Goal: Information Seeking & Learning: Learn about a topic

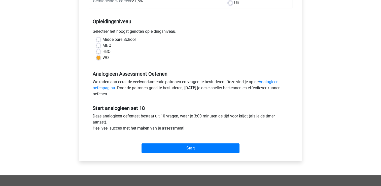
scroll to position [126, 0]
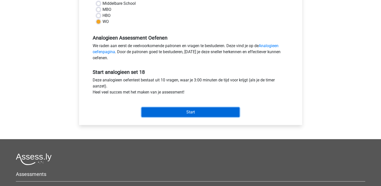
click at [171, 114] on input "Start" at bounding box center [191, 112] width 98 height 10
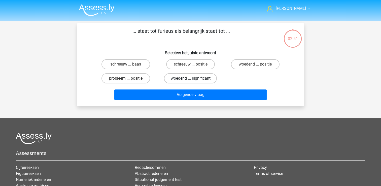
click at [190, 79] on label "woedend ... significant" at bounding box center [190, 78] width 53 height 10
click at [191, 79] on input "woedend ... significant" at bounding box center [192, 79] width 3 height 3
radio input "true"
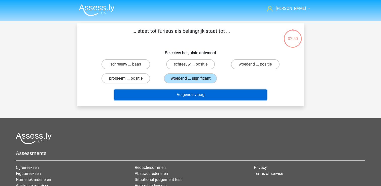
click at [192, 95] on button "Volgende vraag" at bounding box center [190, 94] width 153 height 11
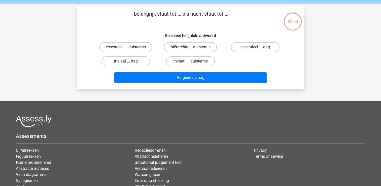
scroll to position [23, 0]
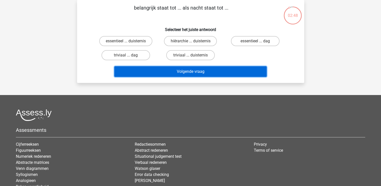
click at [200, 73] on button "Volgende vraag" at bounding box center [190, 71] width 153 height 11
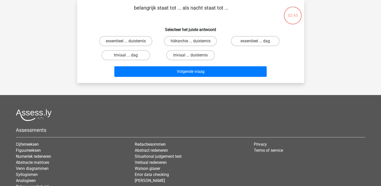
click at [148, 24] on h6 "Selecteer het juiste antwoord" at bounding box center [190, 27] width 211 height 9
click at [132, 57] on label "triviaal ... dag" at bounding box center [126, 55] width 49 height 10
click at [129, 57] on input "triviaal ... dag" at bounding box center [127, 56] width 3 height 3
radio input "true"
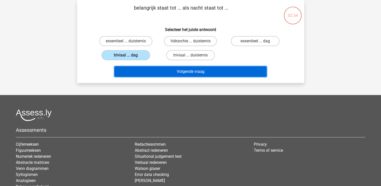
click at [208, 73] on button "Volgende vraag" at bounding box center [190, 71] width 153 height 11
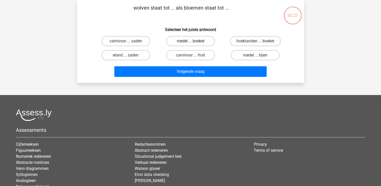
click at [185, 42] on label "roedel ... boeket" at bounding box center [190, 41] width 49 height 10
click at [191, 42] on input "roedel ... boeket" at bounding box center [192, 42] width 3 height 3
radio input "true"
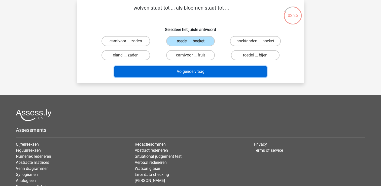
click at [192, 69] on button "Volgende vraag" at bounding box center [190, 71] width 153 height 11
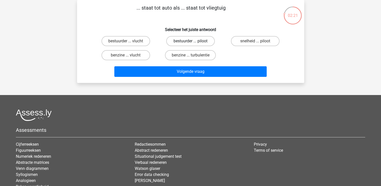
click at [189, 40] on label "bestuurder ... piloot" at bounding box center [190, 41] width 49 height 10
click at [191, 41] on input "bestuurder ... piloot" at bounding box center [192, 42] width 3 height 3
radio input "true"
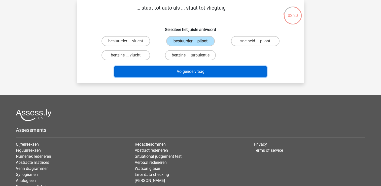
click at [190, 74] on button "Volgende vraag" at bounding box center [190, 71] width 153 height 11
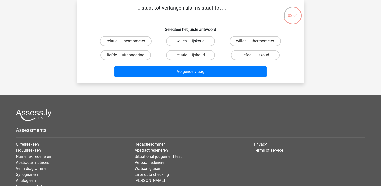
click at [186, 41] on label "willen ... ijskoud" at bounding box center [190, 41] width 49 height 10
click at [191, 41] on input "willen ... ijskoud" at bounding box center [192, 42] width 3 height 3
radio input "true"
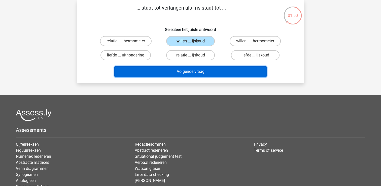
click at [190, 72] on button "Volgende vraag" at bounding box center [190, 71] width 153 height 11
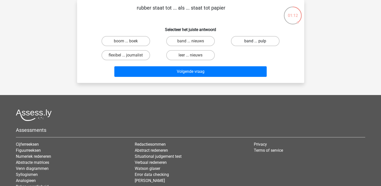
click at [254, 42] on label "band ... pulp" at bounding box center [255, 41] width 49 height 10
click at [256, 42] on input "band ... pulp" at bounding box center [257, 42] width 3 height 3
radio input "true"
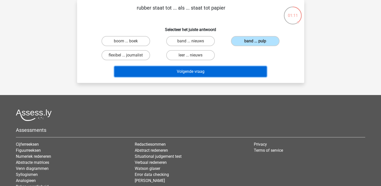
click at [198, 68] on button "Volgende vraag" at bounding box center [190, 71] width 153 height 11
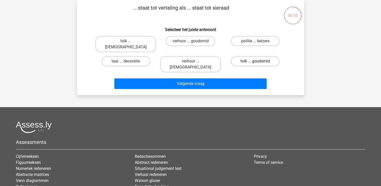
drag, startPoint x: 265, startPoint y: 56, endPoint x: 260, endPoint y: 57, distance: 5.6
click at [265, 56] on label "tolk ... goudsmid" at bounding box center [255, 61] width 49 height 10
click at [259, 61] on input "tolk ... goudsmid" at bounding box center [257, 62] width 3 height 3
radio input "true"
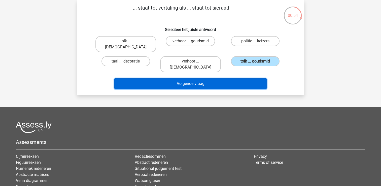
click at [204, 78] on button "Volgende vraag" at bounding box center [190, 83] width 153 height 11
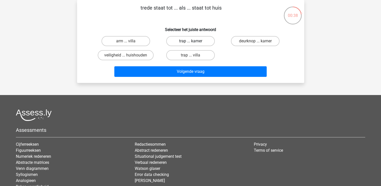
click at [192, 40] on label "trap ... kamer" at bounding box center [190, 41] width 49 height 10
click at [192, 41] on input "trap ... kamer" at bounding box center [192, 42] width 3 height 3
radio input "true"
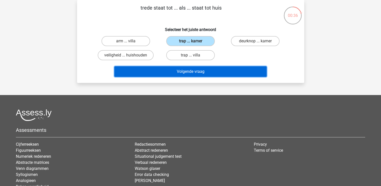
click at [206, 69] on button "Volgende vraag" at bounding box center [190, 71] width 153 height 11
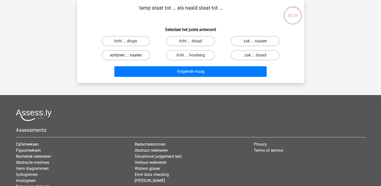
click at [132, 54] on label "schijnen ... naaien" at bounding box center [126, 55] width 49 height 10
click at [129, 55] on input "schijnen ... naaien" at bounding box center [127, 56] width 3 height 3
radio input "true"
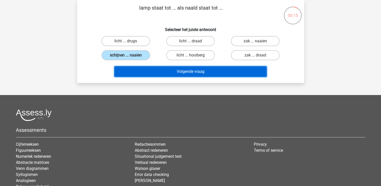
click at [177, 70] on button "Volgende vraag" at bounding box center [190, 71] width 153 height 11
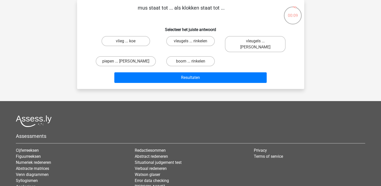
click at [192, 41] on label "vleugels ... rinkelen" at bounding box center [190, 41] width 49 height 10
click at [192, 41] on input "vleugels ... rinkelen" at bounding box center [192, 42] width 3 height 3
radio input "true"
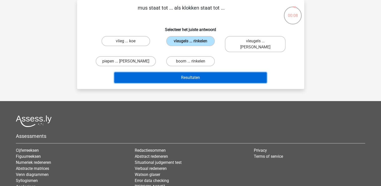
click at [191, 72] on button "Resultaten" at bounding box center [190, 77] width 153 height 11
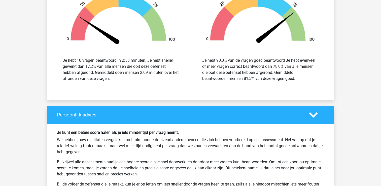
scroll to position [378, 0]
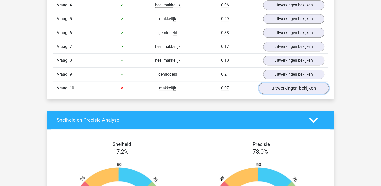
click at [276, 89] on link "uitwerkingen bekijken" at bounding box center [294, 88] width 70 height 11
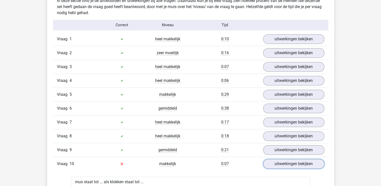
scroll to position [328, 0]
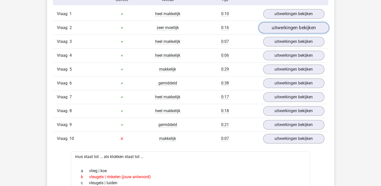
click at [296, 29] on link "uitwerkingen bekijken" at bounding box center [294, 27] width 70 height 11
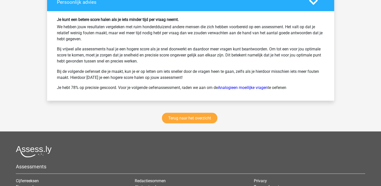
scroll to position [882, 0]
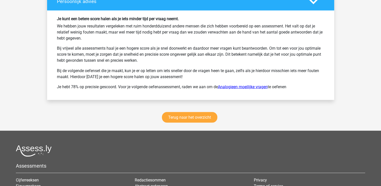
click at [241, 85] on link "Analogieen moeilijke vragen" at bounding box center [243, 86] width 50 height 5
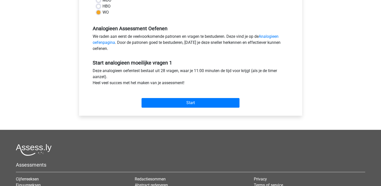
scroll to position [151, 0]
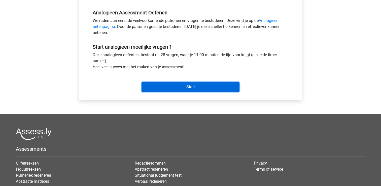
click at [202, 87] on input "Start" at bounding box center [191, 87] width 98 height 10
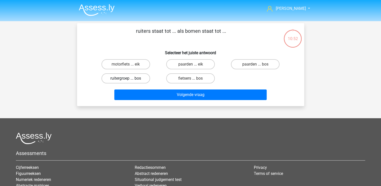
click at [130, 77] on label "ruitergroep ... bos" at bounding box center [126, 78] width 49 height 10
click at [129, 78] on input "ruitergroep ... bos" at bounding box center [127, 79] width 3 height 3
radio input "true"
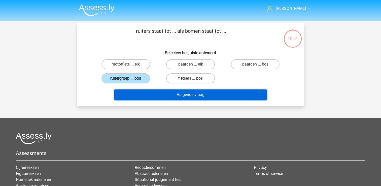
click at [205, 96] on button "Volgende vraag" at bounding box center [190, 94] width 153 height 11
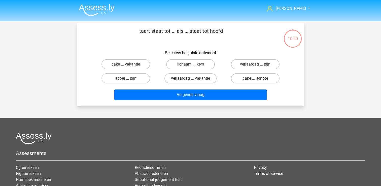
scroll to position [23, 0]
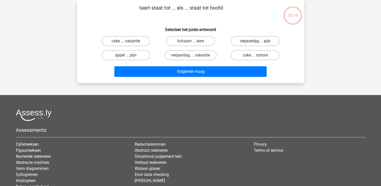
click at [265, 40] on label "verjaardag ... pijn" at bounding box center [255, 41] width 49 height 10
click at [259, 41] on input "verjaardag ... pijn" at bounding box center [257, 42] width 3 height 3
radio input "true"
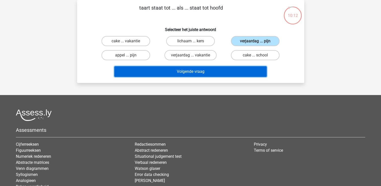
click at [210, 72] on button "Volgende vraag" at bounding box center [190, 71] width 153 height 11
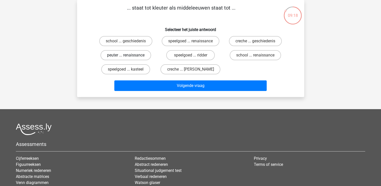
click at [130, 56] on label "peuter ... renaissance" at bounding box center [126, 55] width 51 height 10
click at [129, 56] on input "peuter ... renaissance" at bounding box center [127, 56] width 3 height 3
radio input "true"
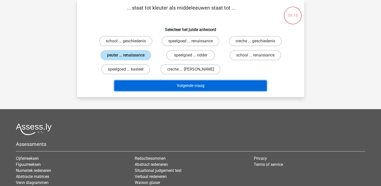
click at [169, 88] on button "Volgende vraag" at bounding box center [190, 85] width 153 height 11
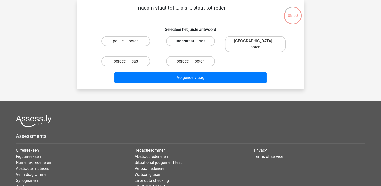
click at [196, 43] on label "taartstraat ... sas" at bounding box center [190, 41] width 49 height 10
click at [194, 43] on input "taartstraat ... sas" at bounding box center [192, 42] width 3 height 3
radio input "true"
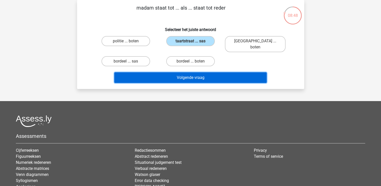
click at [194, 72] on button "Volgende vraag" at bounding box center [190, 77] width 153 height 11
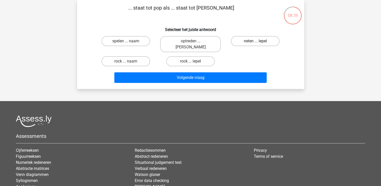
click at [262, 41] on label "neten ... lepel" at bounding box center [255, 41] width 49 height 10
click at [259, 41] on input "neten ... lepel" at bounding box center [257, 42] width 3 height 3
radio input "true"
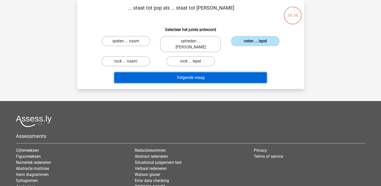
click at [210, 73] on button "Volgende vraag" at bounding box center [190, 77] width 153 height 11
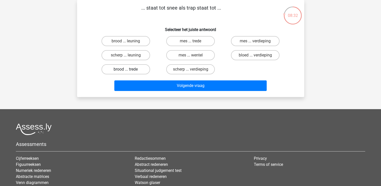
click at [133, 70] on label "brood ... trede" at bounding box center [126, 69] width 49 height 10
click at [129, 70] on input "brood ... trede" at bounding box center [127, 70] width 3 height 3
radio input "true"
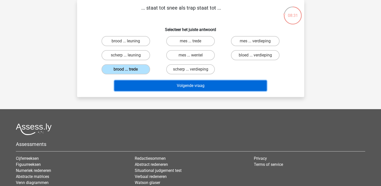
click at [183, 87] on button "Volgende vraag" at bounding box center [190, 85] width 153 height 11
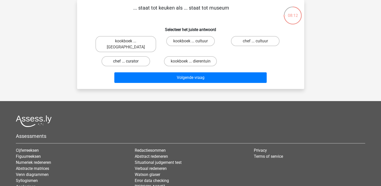
click at [130, 56] on label "chef ... curator" at bounding box center [126, 61] width 49 height 10
click at [129, 61] on input "chef ... curator" at bounding box center [127, 62] width 3 height 3
radio input "true"
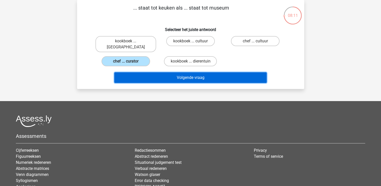
click at [180, 73] on button "Volgende vraag" at bounding box center [190, 77] width 153 height 11
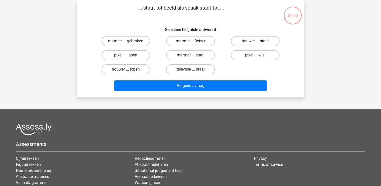
click at [195, 39] on label "marmer ... fietser" at bounding box center [190, 41] width 49 height 10
click at [194, 41] on input "marmer ... fietser" at bounding box center [192, 42] width 3 height 3
radio input "true"
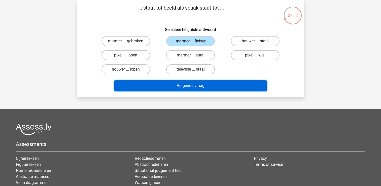
click at [201, 84] on button "Volgende vraag" at bounding box center [190, 85] width 153 height 11
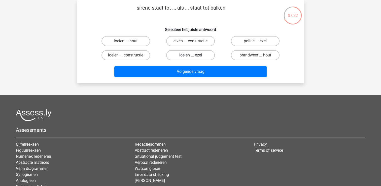
click at [198, 52] on label "loeien ... ezel" at bounding box center [190, 55] width 49 height 10
click at [194, 55] on input "loeien ... ezel" at bounding box center [192, 56] width 3 height 3
radio input "true"
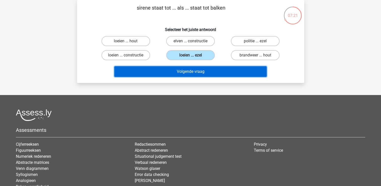
click at [198, 71] on button "Volgende vraag" at bounding box center [190, 71] width 153 height 11
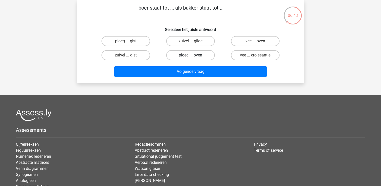
click at [190, 55] on label "ploeg ... oven" at bounding box center [190, 55] width 49 height 10
click at [191, 55] on input "ploeg ... oven" at bounding box center [192, 56] width 3 height 3
radio input "true"
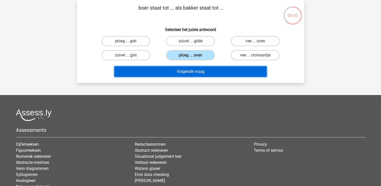
click at [195, 73] on button "Volgende vraag" at bounding box center [190, 71] width 153 height 11
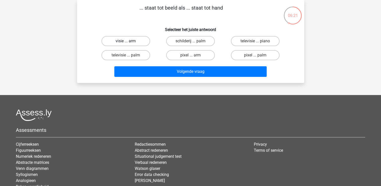
click at [117, 40] on label "visie ... arm" at bounding box center [126, 41] width 49 height 10
click at [126, 41] on input "visie ... arm" at bounding box center [127, 42] width 3 height 3
radio input "true"
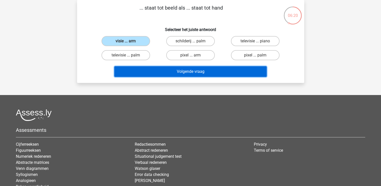
click at [181, 71] on button "Volgende vraag" at bounding box center [190, 71] width 153 height 11
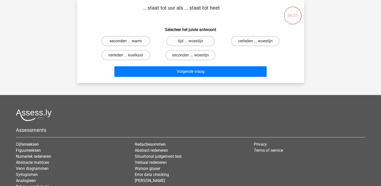
click at [119, 40] on label "seconden ... warm" at bounding box center [126, 41] width 49 height 10
click at [126, 41] on input "seconden ... warm" at bounding box center [127, 42] width 3 height 3
radio input "true"
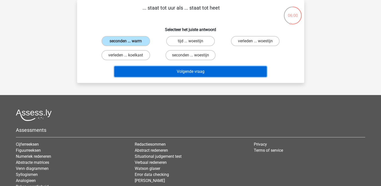
click at [199, 72] on button "Volgende vraag" at bounding box center [190, 71] width 153 height 11
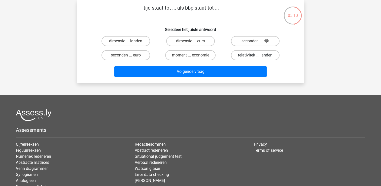
click at [250, 56] on label "relativiteit ... landen" at bounding box center [255, 55] width 49 height 10
click at [256, 56] on input "relativiteit ... landen" at bounding box center [257, 56] width 3 height 3
radio input "true"
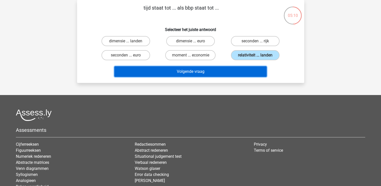
click at [219, 69] on button "Volgende vraag" at bounding box center [190, 71] width 153 height 11
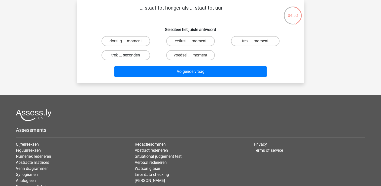
click at [126, 53] on label "trek ... seconden" at bounding box center [126, 55] width 49 height 10
click at [126, 55] on input "trek ... seconden" at bounding box center [127, 56] width 3 height 3
radio input "true"
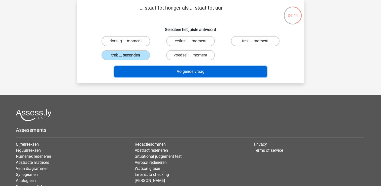
click at [185, 71] on button "Volgende vraag" at bounding box center [190, 71] width 153 height 11
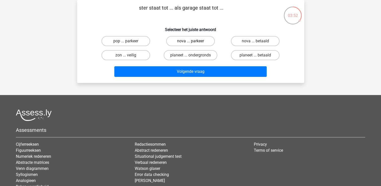
click at [198, 42] on label "nova ... parkeer" at bounding box center [190, 41] width 49 height 10
click at [194, 42] on input "nova ... parkeer" at bounding box center [192, 42] width 3 height 3
radio input "true"
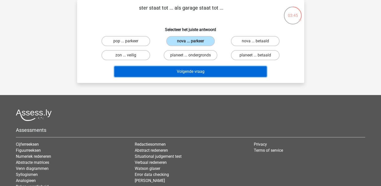
click at [182, 73] on button "Volgende vraag" at bounding box center [190, 71] width 153 height 11
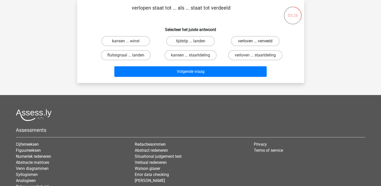
click at [253, 43] on label "verloven ... verveeld" at bounding box center [255, 41] width 49 height 10
click at [256, 43] on input "verloven ... verveeld" at bounding box center [257, 42] width 3 height 3
radio input "true"
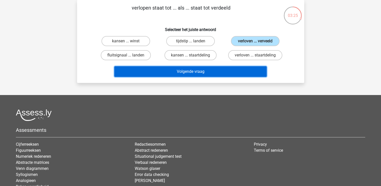
click at [218, 74] on button "Volgende vraag" at bounding box center [190, 71] width 153 height 11
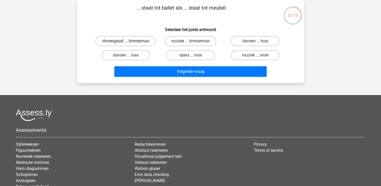
click at [129, 41] on label "choreograaf ... timmerman" at bounding box center [126, 41] width 61 height 10
click at [129, 41] on input "choreograaf ... timmerman" at bounding box center [127, 42] width 3 height 3
radio input "true"
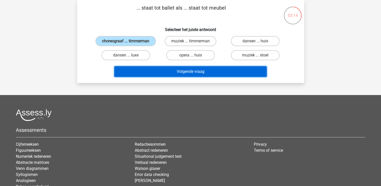
click at [187, 73] on button "Volgende vraag" at bounding box center [190, 71] width 153 height 11
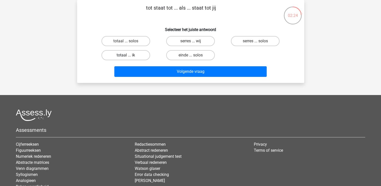
click at [124, 56] on label "totaal ... ik" at bounding box center [126, 55] width 49 height 10
click at [126, 56] on input "totaal ... ik" at bounding box center [127, 56] width 3 height 3
radio input "true"
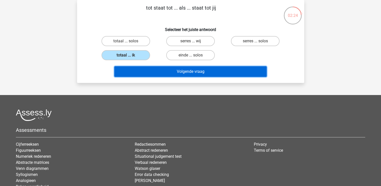
click at [194, 75] on button "Volgende vraag" at bounding box center [190, 71] width 153 height 11
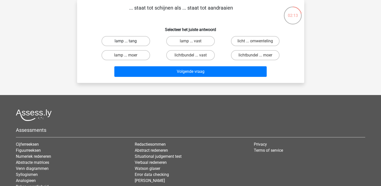
click at [116, 43] on label "lamp ... tang" at bounding box center [126, 41] width 49 height 10
click at [126, 43] on input "lamp ... tang" at bounding box center [127, 42] width 3 height 3
radio input "true"
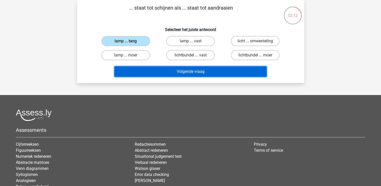
click at [168, 72] on button "Volgende vraag" at bounding box center [190, 71] width 153 height 11
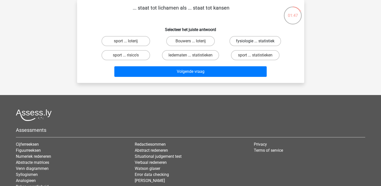
click at [241, 42] on label "fysiologie ... statistiek" at bounding box center [256, 41] width 52 height 10
click at [256, 42] on input "fysiologie ... statistiek" at bounding box center [257, 42] width 3 height 3
radio input "true"
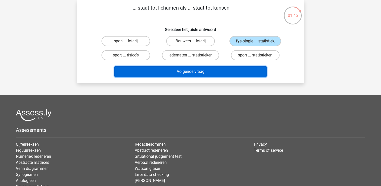
click at [201, 73] on button "Volgende vraag" at bounding box center [190, 71] width 153 height 11
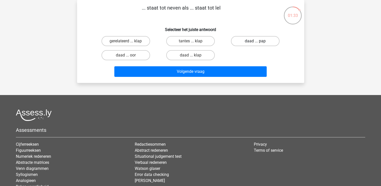
click at [246, 41] on label "daad ... pap" at bounding box center [255, 41] width 49 height 10
click at [256, 41] on input "daad ... pap" at bounding box center [257, 42] width 3 height 3
radio input "true"
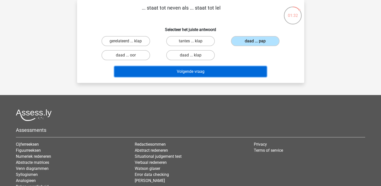
click at [217, 70] on button "Volgende vraag" at bounding box center [190, 71] width 153 height 11
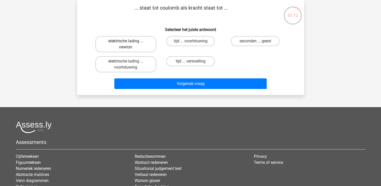
click at [140, 43] on label "elektrische lading ... newton" at bounding box center [126, 44] width 61 height 16
click at [129, 43] on input "elektrische lading ... newton" at bounding box center [127, 42] width 3 height 3
radio input "true"
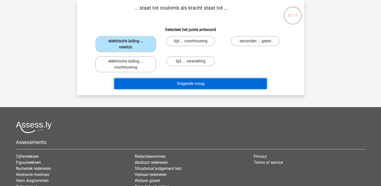
click at [204, 85] on button "Volgende vraag" at bounding box center [190, 83] width 153 height 11
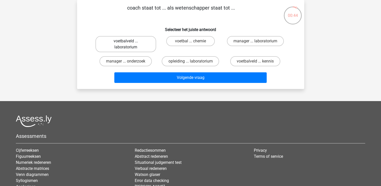
click at [136, 45] on label "voetbalveld ... laboratorium" at bounding box center [126, 44] width 61 height 16
click at [129, 44] on input "voetbalveld ... laboratorium" at bounding box center [127, 42] width 3 height 3
radio input "true"
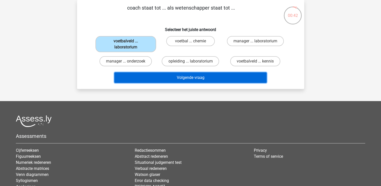
click at [174, 79] on button "Volgende vraag" at bounding box center [190, 77] width 153 height 11
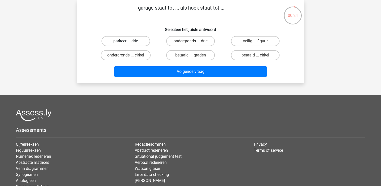
click at [135, 42] on label "parkeer ... drie" at bounding box center [126, 41] width 49 height 10
click at [129, 42] on input "parkeer ... drie" at bounding box center [127, 42] width 3 height 3
radio input "true"
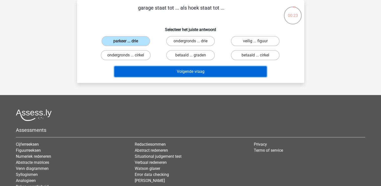
click at [183, 72] on button "Volgende vraag" at bounding box center [190, 71] width 153 height 11
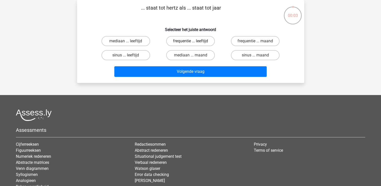
click at [199, 42] on label "frequentie ... leeftijd" at bounding box center [190, 41] width 49 height 10
click at [194, 42] on input "frequentie ... leeftijd" at bounding box center [192, 42] width 3 height 3
radio input "true"
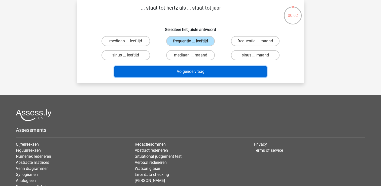
click at [215, 69] on button "Volgende vraag" at bounding box center [190, 71] width 153 height 11
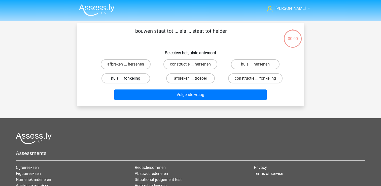
scroll to position [23, 0]
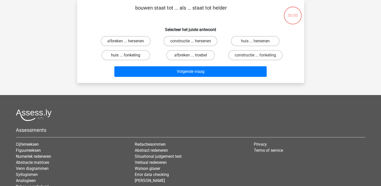
drag, startPoint x: 136, startPoint y: 57, endPoint x: 146, endPoint y: 58, distance: 10.7
click at [136, 57] on label "huis ... fonkeling" at bounding box center [126, 55] width 49 height 10
click at [129, 57] on input "huis ... fonkeling" at bounding box center [127, 56] width 3 height 3
radio input "true"
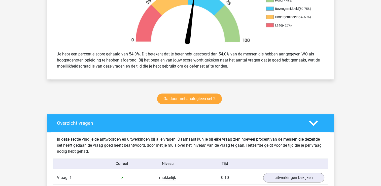
scroll to position [252, 0]
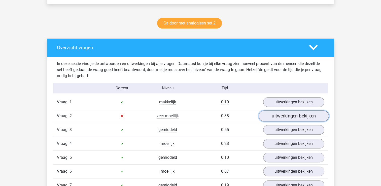
click at [299, 115] on link "uitwerkingen bekijken" at bounding box center [294, 115] width 70 height 11
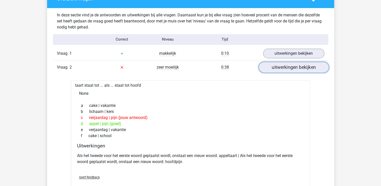
scroll to position [303, 0]
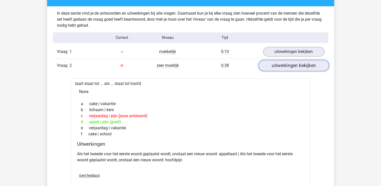
click at [287, 67] on link "uitwerkingen bekijken" at bounding box center [294, 65] width 70 height 11
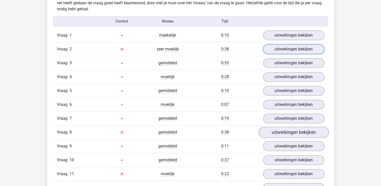
scroll to position [353, 0]
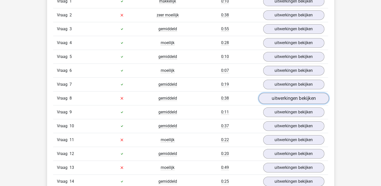
click at [290, 96] on link "uitwerkingen bekijken" at bounding box center [294, 98] width 70 height 11
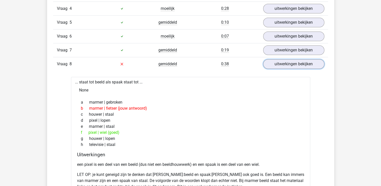
scroll to position [328, 0]
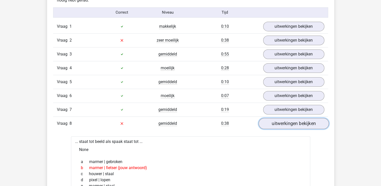
click at [287, 120] on link "uitwerkingen bekijken" at bounding box center [294, 123] width 70 height 11
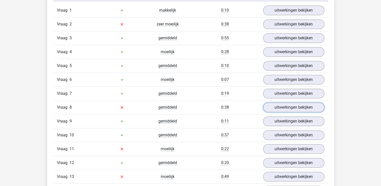
scroll to position [353, 0]
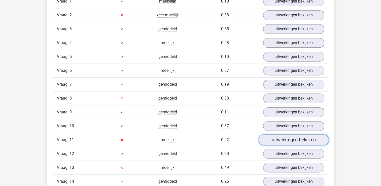
click at [285, 140] on link "uitwerkingen bekijken" at bounding box center [294, 139] width 70 height 11
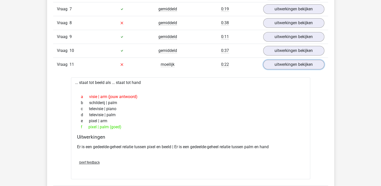
scroll to position [429, 0]
click at [291, 63] on link "uitwerkingen bekijken" at bounding box center [294, 64] width 70 height 11
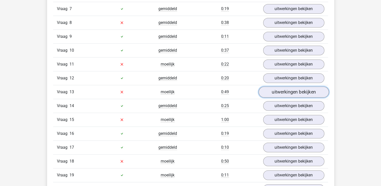
click at [288, 93] on link "uitwerkingen bekijken" at bounding box center [294, 91] width 70 height 11
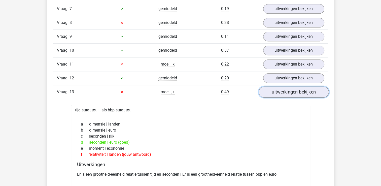
click at [293, 93] on link "uitwerkingen bekijken" at bounding box center [294, 91] width 70 height 11
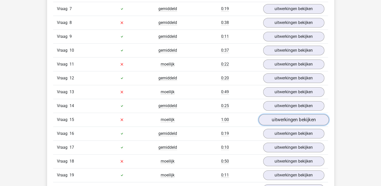
click at [282, 118] on link "uitwerkingen bekijken" at bounding box center [294, 119] width 70 height 11
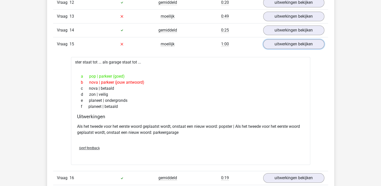
scroll to position [479, 0]
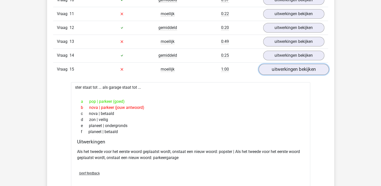
click at [298, 68] on link "uitwerkingen bekijken" at bounding box center [294, 69] width 70 height 11
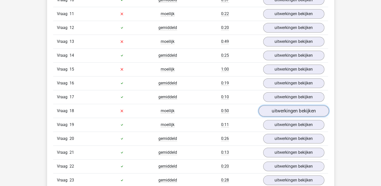
click at [288, 107] on link "uitwerkingen bekijken" at bounding box center [294, 110] width 70 height 11
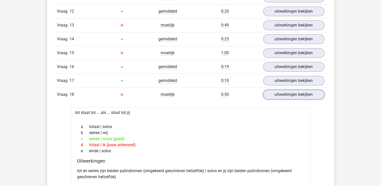
scroll to position [504, 0]
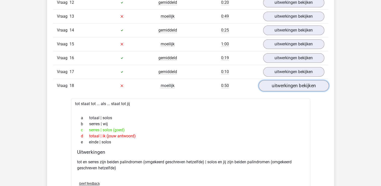
click at [291, 82] on link "uitwerkingen bekijken" at bounding box center [294, 85] width 70 height 11
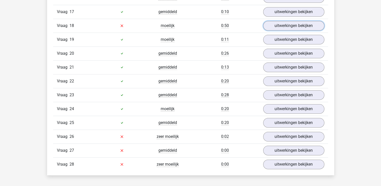
scroll to position [580, 0]
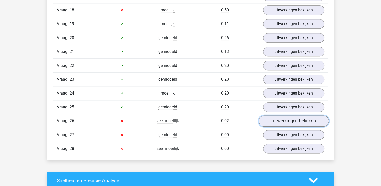
click at [289, 117] on link "uitwerkingen bekijken" at bounding box center [294, 120] width 70 height 11
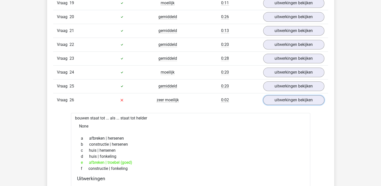
scroll to position [630, 0]
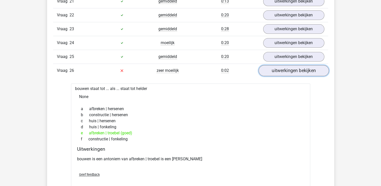
click at [296, 67] on link "uitwerkingen bekijken" at bounding box center [294, 70] width 70 height 11
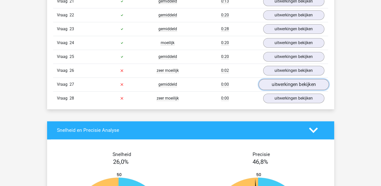
click at [289, 81] on link "uitwerkingen bekijken" at bounding box center [294, 84] width 70 height 11
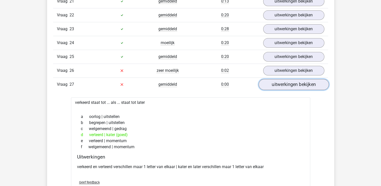
click at [302, 79] on link "uitwerkingen bekijken" at bounding box center [294, 84] width 70 height 11
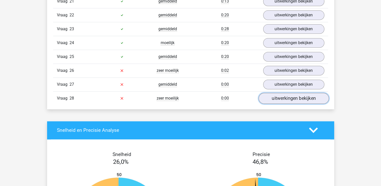
click at [305, 96] on link "uitwerkingen bekijken" at bounding box center [294, 98] width 70 height 11
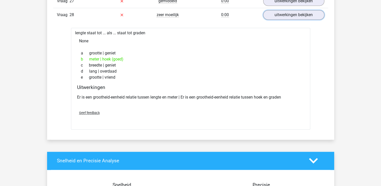
scroll to position [681, 0]
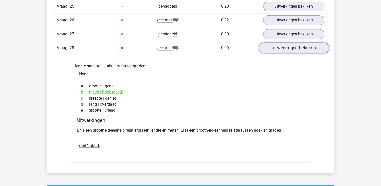
click at [302, 43] on link "uitwerkingen bekijken" at bounding box center [294, 47] width 70 height 11
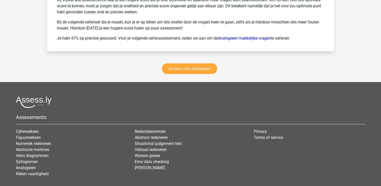
scroll to position [983, 0]
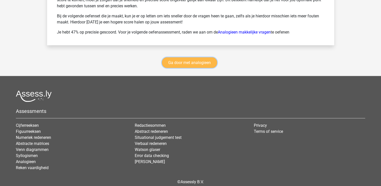
click at [198, 58] on link "Ga door met analogieen" at bounding box center [189, 62] width 55 height 11
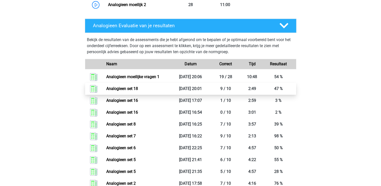
scroll to position [459, 0]
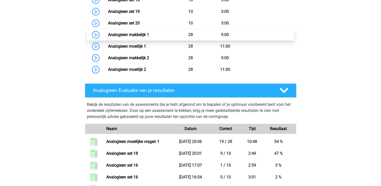
click at [141, 35] on link "Analogieen makkelijk 1" at bounding box center [128, 34] width 41 height 5
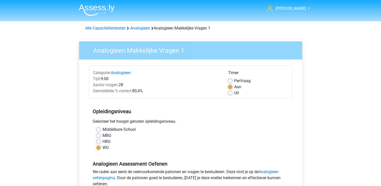
click at [211, 127] on div "Middelbare School" at bounding box center [191, 130] width 189 height 6
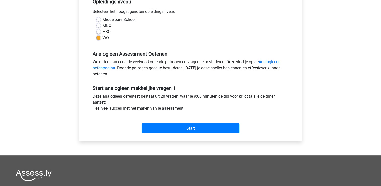
scroll to position [111, 0]
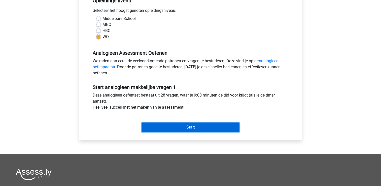
click at [182, 127] on input "Start" at bounding box center [191, 128] width 98 height 10
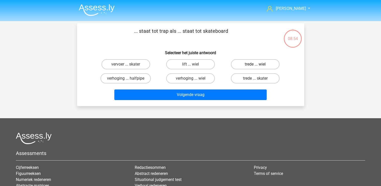
click at [255, 61] on label "trede ... wiel" at bounding box center [255, 64] width 49 height 10
click at [256, 64] on input "trede ... wiel" at bounding box center [257, 65] width 3 height 3
radio input "true"
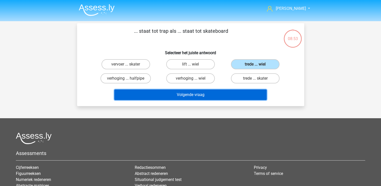
click at [217, 92] on button "Volgende vraag" at bounding box center [190, 94] width 153 height 11
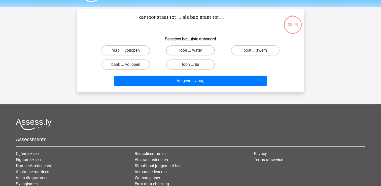
scroll to position [23, 0]
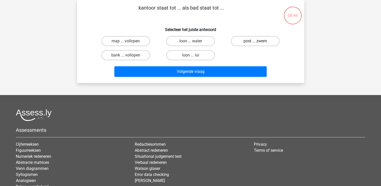
click at [266, 40] on label "post ... zwem" at bounding box center [255, 41] width 49 height 10
click at [259, 41] on input "post ... zwem" at bounding box center [257, 42] width 3 height 3
radio input "true"
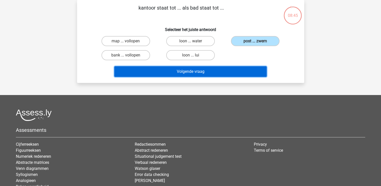
click at [209, 72] on button "Volgende vraag" at bounding box center [190, 71] width 153 height 11
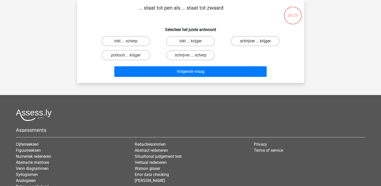
click at [248, 41] on label "schrijver ... krijger" at bounding box center [255, 41] width 49 height 10
click at [256, 41] on input "schrijver ... krijger" at bounding box center [257, 42] width 3 height 3
radio input "true"
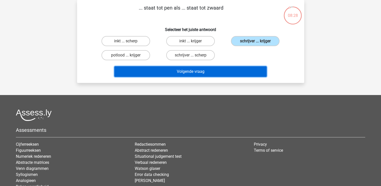
click at [223, 76] on button "Volgende vraag" at bounding box center [190, 71] width 153 height 11
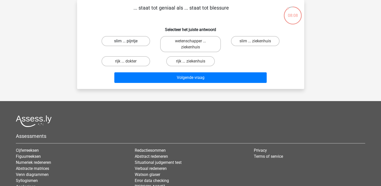
click at [138, 40] on label "slim ... pijntje" at bounding box center [126, 41] width 49 height 10
click at [129, 41] on input "slim ... pijntje" at bounding box center [127, 42] width 3 height 3
radio input "true"
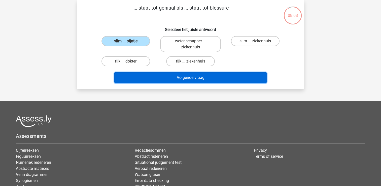
click at [165, 76] on button "Volgende vraag" at bounding box center [190, 77] width 153 height 11
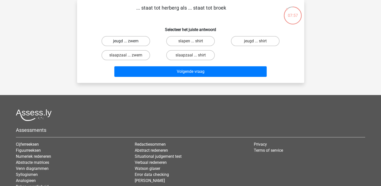
click at [121, 40] on label "jeugd ... zwem" at bounding box center [126, 41] width 49 height 10
click at [126, 41] on input "jeugd ... zwem" at bounding box center [127, 42] width 3 height 3
radio input "true"
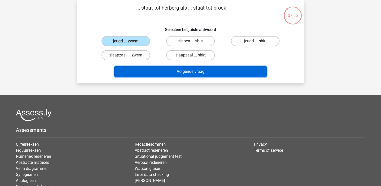
click at [168, 75] on button "Volgende vraag" at bounding box center [190, 71] width 153 height 11
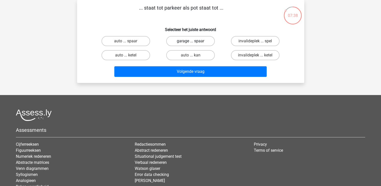
click at [197, 39] on label "garage ... spaar" at bounding box center [190, 41] width 49 height 10
click at [194, 41] on input "garage ... spaar" at bounding box center [192, 42] width 3 height 3
radio input "true"
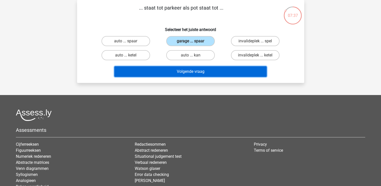
click at [185, 71] on button "Volgende vraag" at bounding box center [190, 71] width 153 height 11
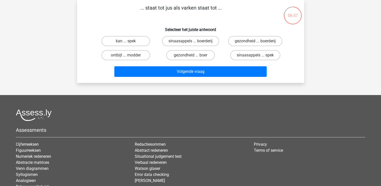
click at [259, 56] on input "sinaasappels ... spek" at bounding box center [257, 56] width 3 height 3
radio input "true"
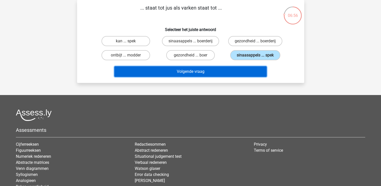
click at [227, 71] on button "Volgende vraag" at bounding box center [190, 71] width 153 height 11
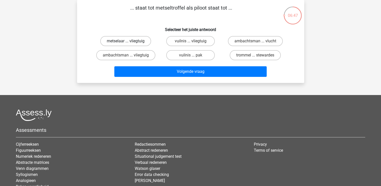
click at [137, 42] on label "metselaar ... vliegtuig" at bounding box center [125, 41] width 51 height 10
click at [129, 42] on input "metselaar ... vliegtuig" at bounding box center [127, 42] width 3 height 3
radio input "true"
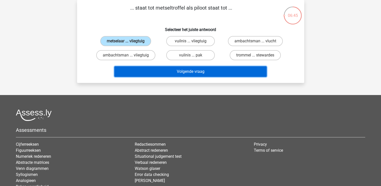
click at [185, 71] on button "Volgende vraag" at bounding box center [190, 71] width 153 height 11
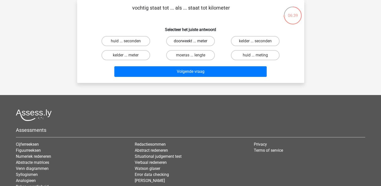
click at [194, 41] on label "doorweekt ... meter" at bounding box center [190, 41] width 49 height 10
click at [194, 41] on input "doorweekt ... meter" at bounding box center [192, 42] width 3 height 3
radio input "true"
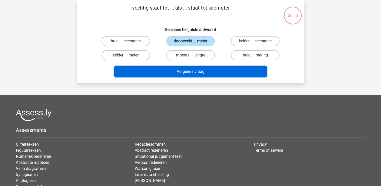
click at [195, 71] on button "Volgende vraag" at bounding box center [190, 71] width 153 height 11
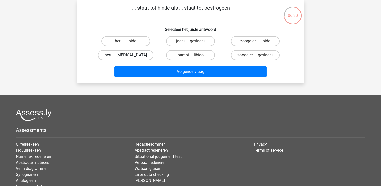
click at [132, 55] on label "hert ... [MEDICAL_DATA]" at bounding box center [125, 55] width 55 height 10
click at [129, 55] on input "hert ... [MEDICAL_DATA]" at bounding box center [127, 56] width 3 height 3
radio input "true"
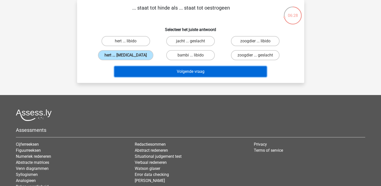
click at [172, 71] on button "Volgende vraag" at bounding box center [190, 71] width 153 height 11
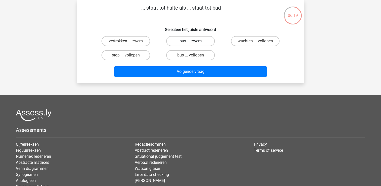
click at [187, 41] on label "bus ... zwem" at bounding box center [190, 41] width 49 height 10
click at [191, 41] on input "bus ... zwem" at bounding box center [192, 42] width 3 height 3
radio input "true"
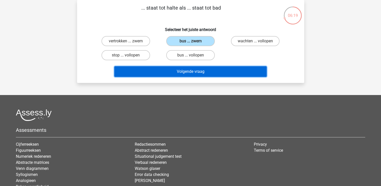
click at [183, 73] on button "Volgende vraag" at bounding box center [190, 71] width 153 height 11
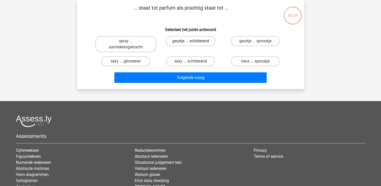
click at [190, 43] on label "geurtje ... schitterend" at bounding box center [191, 41] width 50 height 10
click at [191, 43] on input "geurtje ... schitterend" at bounding box center [192, 42] width 3 height 3
radio input "true"
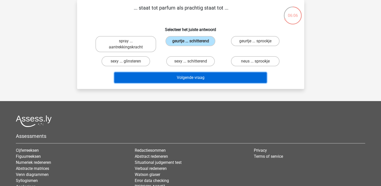
click at [187, 78] on button "Volgende vraag" at bounding box center [190, 77] width 153 height 11
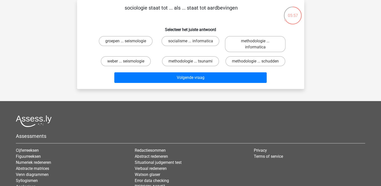
click at [128, 41] on input "groepen ... seismologie" at bounding box center [127, 42] width 3 height 3
radio input "true"
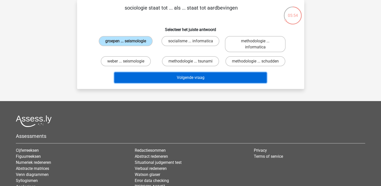
click at [184, 77] on button "Volgende vraag" at bounding box center [190, 77] width 153 height 11
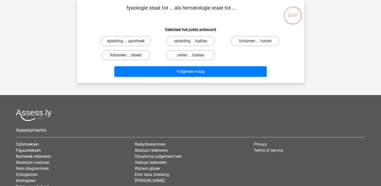
click at [136, 56] on label "lichamen ... bloed" at bounding box center [126, 55] width 49 height 10
click at [129, 56] on input "lichamen ... bloed" at bounding box center [127, 56] width 3 height 3
radio input "true"
click at [187, 77] on div "Volgende vraag" at bounding box center [191, 72] width 195 height 13
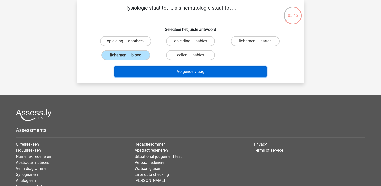
click at [186, 73] on button "Volgende vraag" at bounding box center [190, 71] width 153 height 11
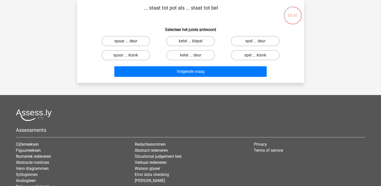
click at [131, 39] on label "spaar ... deur" at bounding box center [126, 41] width 49 height 10
click at [129, 41] on input "spaar ... deur" at bounding box center [127, 42] width 3 height 3
radio input "true"
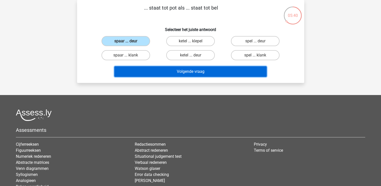
click at [170, 72] on button "Volgende vraag" at bounding box center [190, 71] width 153 height 11
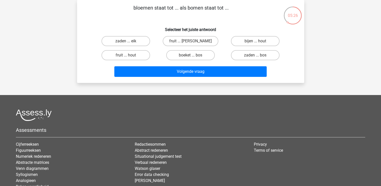
click at [191, 57] on input "boeket ... bos" at bounding box center [192, 56] width 3 height 3
radio input "true"
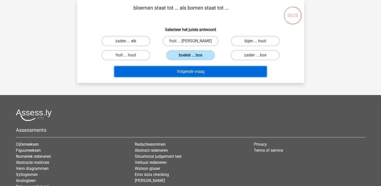
click at [188, 70] on button "Volgende vraag" at bounding box center [190, 71] width 153 height 11
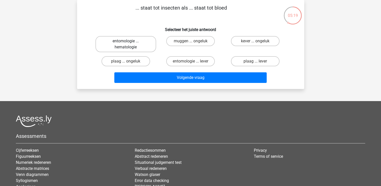
click at [143, 48] on label "entomologie ... hematologie" at bounding box center [126, 44] width 61 height 16
click at [129, 44] on input "entomologie ... hematologie" at bounding box center [127, 42] width 3 height 3
radio input "true"
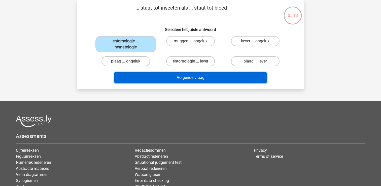
click at [162, 77] on button "Volgende vraag" at bounding box center [190, 77] width 153 height 11
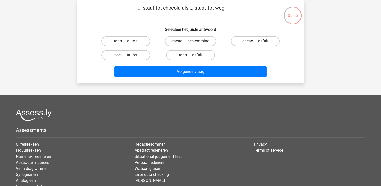
click at [248, 42] on label "cacao ... asfalt" at bounding box center [255, 41] width 49 height 10
click at [256, 42] on input "cacao ... asfalt" at bounding box center [257, 42] width 3 height 3
radio input "true"
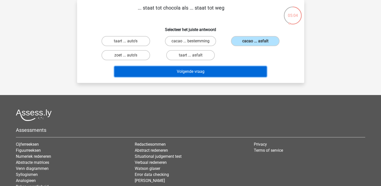
click at [210, 71] on button "Volgende vraag" at bounding box center [190, 71] width 153 height 11
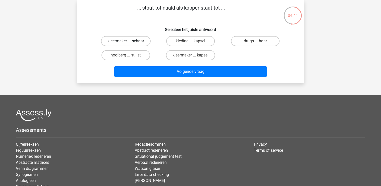
click at [134, 41] on label "kleermaker ... schaar" at bounding box center [126, 41] width 50 height 10
click at [129, 41] on input "kleermaker ... schaar" at bounding box center [127, 42] width 3 height 3
radio input "true"
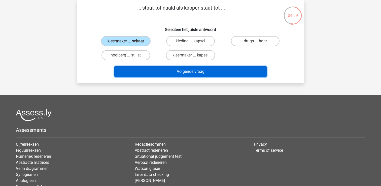
click at [168, 71] on button "Volgende vraag" at bounding box center [190, 71] width 153 height 11
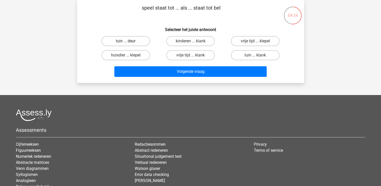
click at [135, 42] on label "tuin ... deur" at bounding box center [126, 41] width 49 height 10
click at [129, 42] on input "tuin ... deur" at bounding box center [127, 42] width 3 height 3
radio input "true"
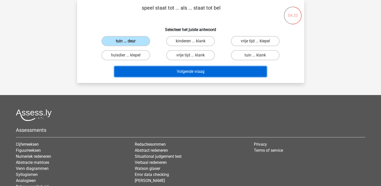
click at [153, 70] on button "Volgende vraag" at bounding box center [190, 71] width 153 height 11
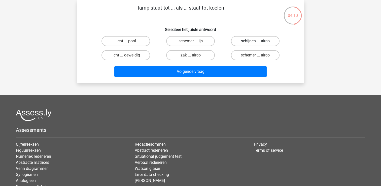
click at [246, 40] on label "schijnen ... airco" at bounding box center [255, 41] width 49 height 10
click at [256, 41] on input "schijnen ... airco" at bounding box center [257, 42] width 3 height 3
radio input "true"
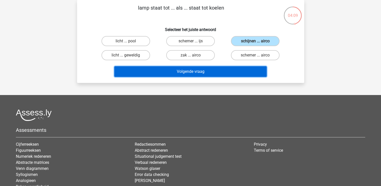
click at [226, 70] on button "Volgende vraag" at bounding box center [190, 71] width 153 height 11
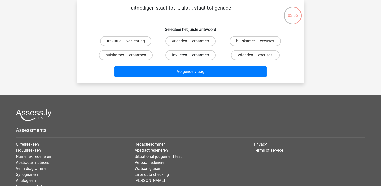
click at [187, 55] on label "inviteren ... erbarmen" at bounding box center [191, 55] width 50 height 10
click at [191, 55] on input "inviteren ... erbarmen" at bounding box center [192, 56] width 3 height 3
radio input "true"
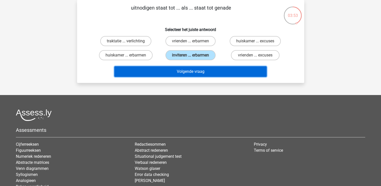
click at [189, 72] on button "Volgende vraag" at bounding box center [190, 71] width 153 height 11
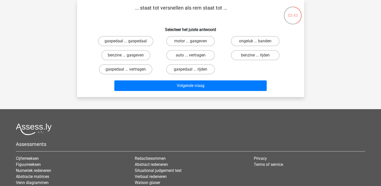
click at [127, 69] on input "gaspedaal ... vertragen" at bounding box center [127, 70] width 3 height 3
radio input "true"
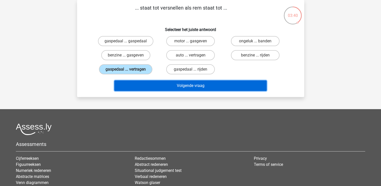
click at [190, 87] on button "Volgende vraag" at bounding box center [190, 85] width 153 height 11
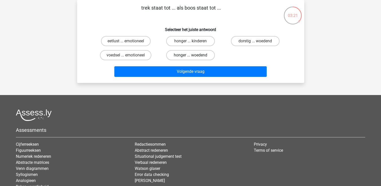
click at [183, 56] on label "honger ... woedend" at bounding box center [190, 55] width 49 height 10
click at [191, 56] on input "honger ... woedend" at bounding box center [192, 56] width 3 height 3
radio input "true"
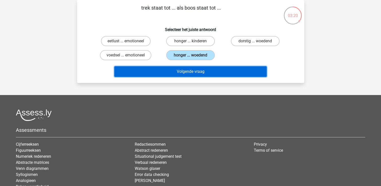
click at [183, 72] on button "Volgende vraag" at bounding box center [190, 71] width 153 height 11
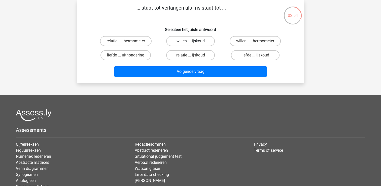
click at [196, 41] on label "willen ... ijskoud" at bounding box center [190, 41] width 49 height 10
click at [194, 41] on input "willen ... ijskoud" at bounding box center [192, 42] width 3 height 3
radio input "true"
click at [256, 53] on label "liefde ... ijskoud" at bounding box center [255, 55] width 49 height 10
click at [256, 55] on input "liefde ... ijskoud" at bounding box center [257, 56] width 3 height 3
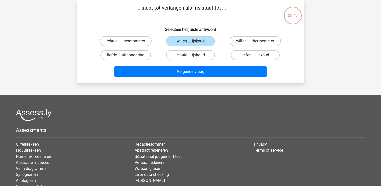
radio input "true"
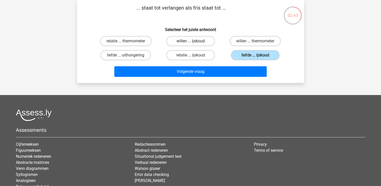
click at [198, 38] on label "willen ... ijskoud" at bounding box center [190, 41] width 49 height 10
click at [194, 41] on input "willen ... ijskoud" at bounding box center [192, 42] width 3 height 3
radio input "true"
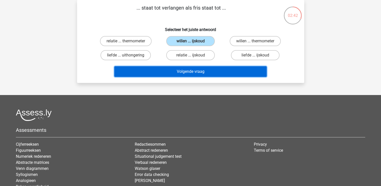
click at [200, 69] on button "Volgende vraag" at bounding box center [190, 71] width 153 height 11
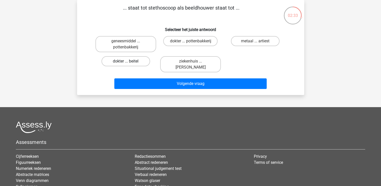
drag, startPoint x: 124, startPoint y: 61, endPoint x: 130, endPoint y: 70, distance: 10.3
click at [124, 62] on label "dokter ... beitel" at bounding box center [126, 61] width 49 height 10
click at [126, 62] on input "dokter ... beitel" at bounding box center [127, 62] width 3 height 3
radio input "true"
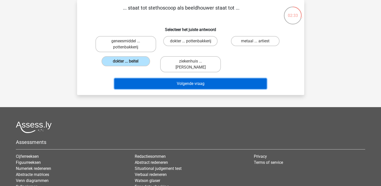
click at [154, 85] on button "Volgende vraag" at bounding box center [190, 83] width 153 height 11
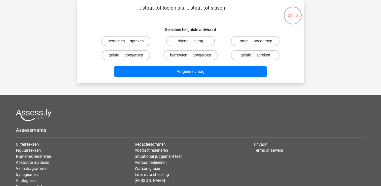
click at [196, 41] on label "sirene ... slang" at bounding box center [190, 41] width 49 height 10
click at [194, 41] on input "sirene ... slang" at bounding box center [192, 42] width 3 height 3
radio input "true"
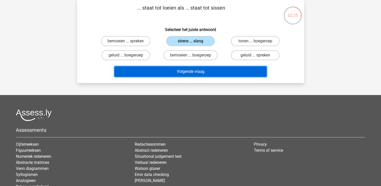
click at [191, 75] on button "Volgende vraag" at bounding box center [190, 71] width 153 height 11
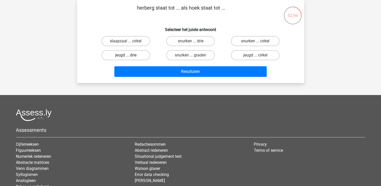
click at [132, 55] on label "jeugd ... drie" at bounding box center [126, 55] width 49 height 10
click at [129, 55] on input "jeugd ... drie" at bounding box center [127, 56] width 3 height 3
radio input "true"
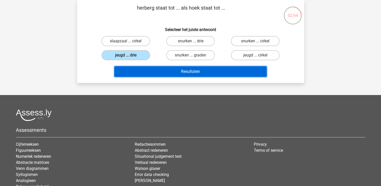
click at [172, 72] on button "Resultaten" at bounding box center [190, 71] width 153 height 11
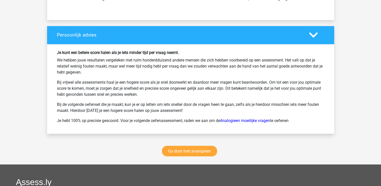
scroll to position [976, 0]
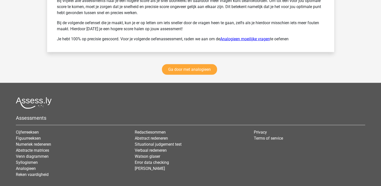
click at [244, 37] on link "Analogieen moeilijke vragen" at bounding box center [245, 39] width 50 height 5
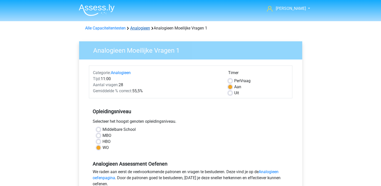
click at [140, 29] on link "Analogieen" at bounding box center [140, 28] width 20 height 5
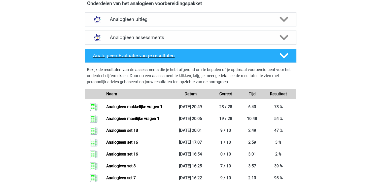
scroll to position [176, 0]
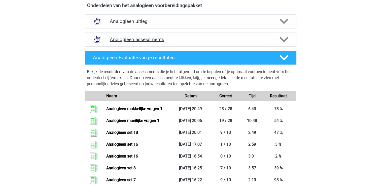
click at [285, 39] on polygon at bounding box center [284, 40] width 9 height 6
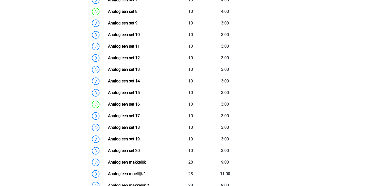
scroll to position [454, 0]
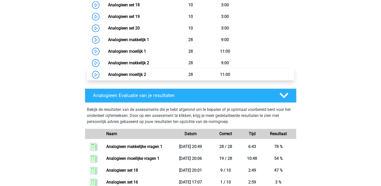
click at [131, 73] on link "Analogieen moeilijk 2" at bounding box center [127, 74] width 38 height 5
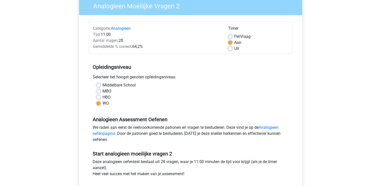
scroll to position [151, 0]
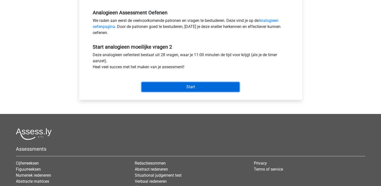
click at [175, 88] on input "Start" at bounding box center [191, 87] width 98 height 10
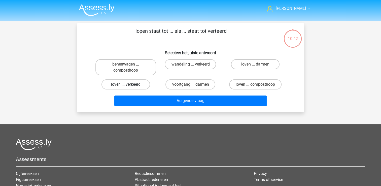
click at [135, 82] on label "loven ... verkeerd" at bounding box center [126, 84] width 49 height 10
click at [129, 84] on input "loven ... verkeerd" at bounding box center [127, 85] width 3 height 3
radio input "true"
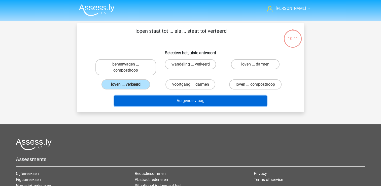
click at [186, 105] on button "Volgende vraag" at bounding box center [190, 101] width 153 height 11
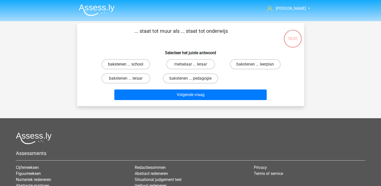
click at [137, 65] on label "bakstenen ... school" at bounding box center [126, 64] width 49 height 10
click at [129, 65] on input "bakstenen ... school" at bounding box center [127, 65] width 3 height 3
radio input "true"
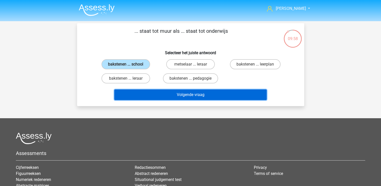
click at [166, 95] on button "Volgende vraag" at bounding box center [190, 94] width 153 height 11
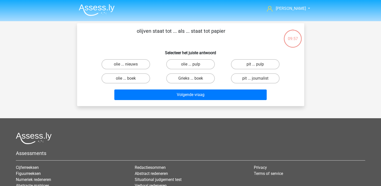
scroll to position [23, 0]
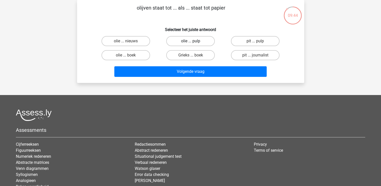
click at [197, 42] on label "olie ... pulp" at bounding box center [190, 41] width 49 height 10
click at [194, 42] on input "olie ... pulp" at bounding box center [192, 42] width 3 height 3
radio input "true"
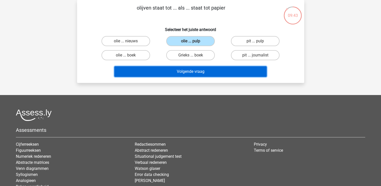
click at [197, 72] on button "Volgende vraag" at bounding box center [190, 71] width 153 height 11
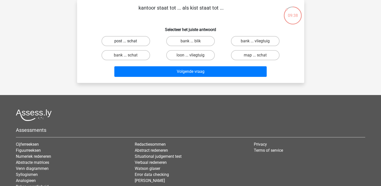
click at [128, 41] on label "post ... schat" at bounding box center [126, 41] width 49 height 10
click at [128, 41] on input "post ... schat" at bounding box center [127, 42] width 3 height 3
radio input "true"
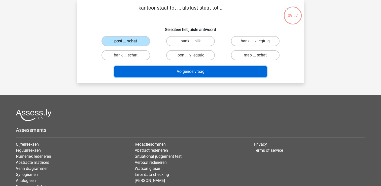
click at [169, 70] on button "Volgende vraag" at bounding box center [190, 71] width 153 height 11
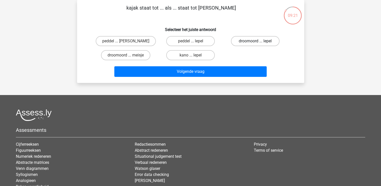
click at [252, 41] on label "droomoord ... lepel" at bounding box center [255, 41] width 49 height 10
click at [256, 41] on input "droomoord ... lepel" at bounding box center [257, 42] width 3 height 3
radio input "true"
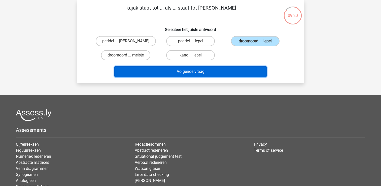
click at [222, 70] on button "Volgende vraag" at bounding box center [190, 71] width 153 height 11
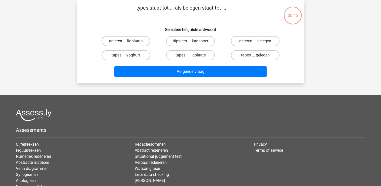
click at [134, 41] on label "acteren ... ligplaats" at bounding box center [126, 41] width 49 height 10
click at [129, 41] on input "acteren ... ligplaats" at bounding box center [127, 42] width 3 height 3
radio input "true"
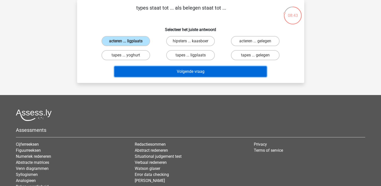
click at [176, 75] on button "Volgende vraag" at bounding box center [190, 71] width 153 height 11
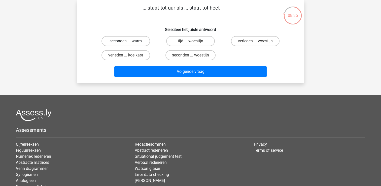
click at [131, 39] on label "seconden ... warm" at bounding box center [126, 41] width 49 height 10
click at [129, 41] on input "seconden ... warm" at bounding box center [127, 42] width 3 height 3
radio input "true"
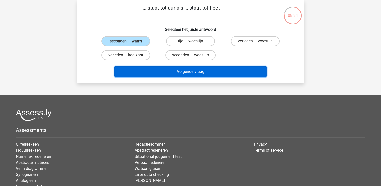
click at [184, 73] on button "Volgende vraag" at bounding box center [190, 71] width 153 height 11
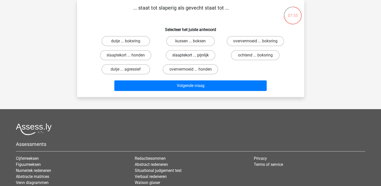
click at [196, 56] on label "slaaptekort ... pijnlijk" at bounding box center [191, 55] width 50 height 10
click at [194, 56] on input "slaaptekort ... pijnlijk" at bounding box center [192, 56] width 3 height 3
radio input "true"
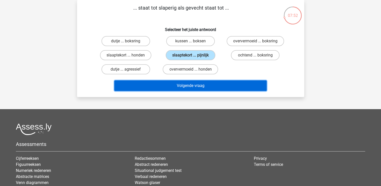
click at [227, 86] on button "Volgende vraag" at bounding box center [190, 85] width 153 height 11
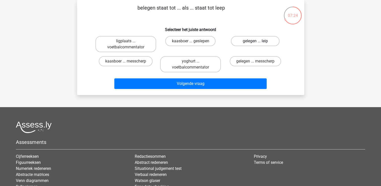
click at [259, 43] on label "gelegen ... leip" at bounding box center [255, 41] width 49 height 10
click at [259, 43] on input "gelegen ... leip" at bounding box center [257, 42] width 3 height 3
radio input "true"
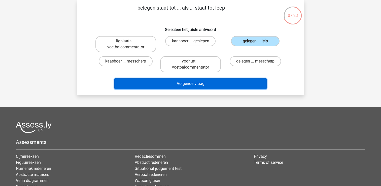
click at [227, 82] on button "Volgende vraag" at bounding box center [190, 83] width 153 height 11
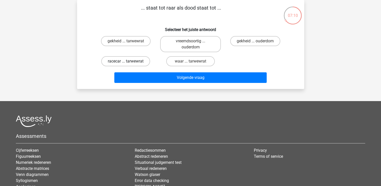
click at [142, 63] on label "racecar ... tarwewrat" at bounding box center [125, 61] width 49 height 10
click at [129, 63] on input "racecar ... tarwewrat" at bounding box center [127, 62] width 3 height 3
radio input "true"
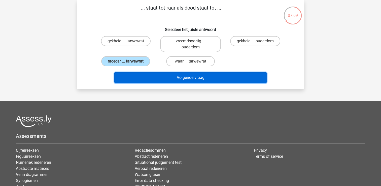
click at [185, 78] on button "Volgende vraag" at bounding box center [190, 77] width 153 height 11
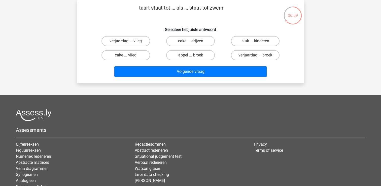
click at [194, 54] on label "appel ... broek" at bounding box center [190, 55] width 49 height 10
click at [194, 55] on input "appel ... broek" at bounding box center [192, 56] width 3 height 3
radio input "true"
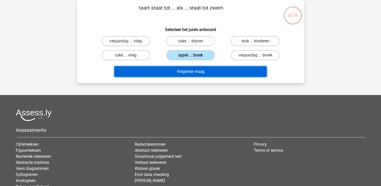
click at [189, 72] on button "Volgende vraag" at bounding box center [190, 71] width 153 height 11
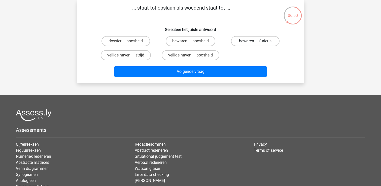
click at [263, 43] on label "bewaren ... furieus" at bounding box center [255, 41] width 49 height 10
click at [259, 43] on input "bewaren ... furieus" at bounding box center [257, 42] width 3 height 3
radio input "true"
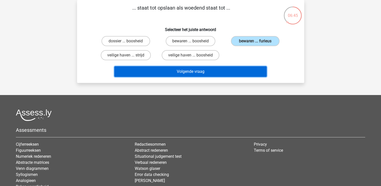
click at [196, 70] on button "Volgende vraag" at bounding box center [190, 71] width 153 height 11
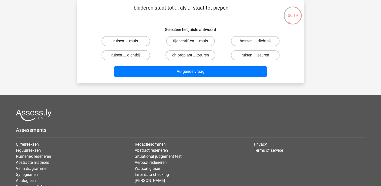
click at [126, 40] on label "ruisen ... muis" at bounding box center [126, 41] width 49 height 10
click at [126, 41] on input "ruisen ... muis" at bounding box center [127, 42] width 3 height 3
radio input "true"
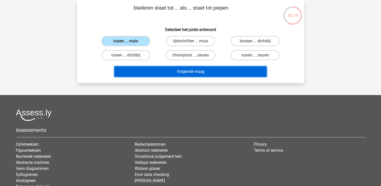
click at [171, 71] on button "Volgende vraag" at bounding box center [190, 71] width 153 height 11
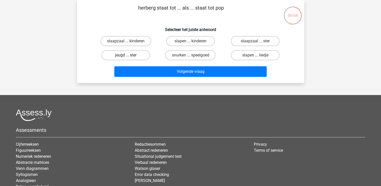
click at [131, 56] on label "jeugd ... ster" at bounding box center [126, 55] width 49 height 10
click at [129, 56] on input "jeugd ... ster" at bounding box center [127, 56] width 3 height 3
radio input "true"
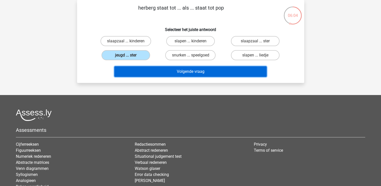
click at [180, 74] on button "Volgende vraag" at bounding box center [190, 71] width 153 height 11
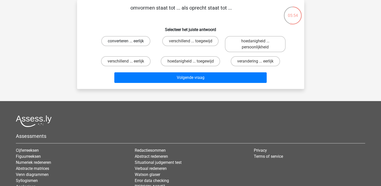
click at [132, 43] on label "converteren ... eerlijk" at bounding box center [125, 41] width 49 height 10
click at [129, 43] on input "converteren ... eerlijk" at bounding box center [127, 42] width 3 height 3
radio input "true"
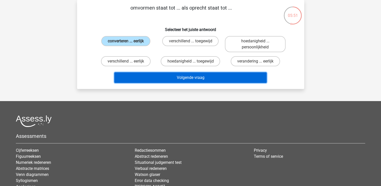
click at [184, 79] on button "Volgende vraag" at bounding box center [190, 77] width 153 height 11
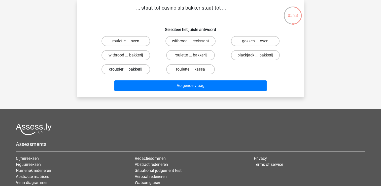
click at [136, 68] on label "croupier ... bakkerij" at bounding box center [126, 69] width 49 height 10
click at [129, 69] on input "croupier ... bakkerij" at bounding box center [127, 70] width 3 height 3
radio input "true"
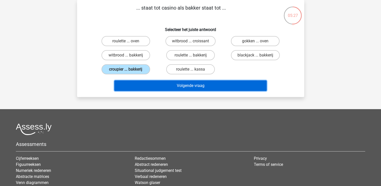
click at [210, 84] on button "Volgende vraag" at bounding box center [190, 85] width 153 height 11
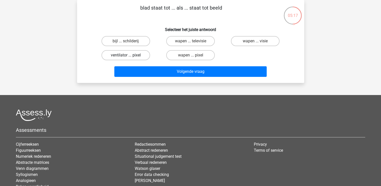
click at [133, 54] on label "ventilator ... pixel" at bounding box center [126, 55] width 49 height 10
click at [129, 55] on input "ventilator ... pixel" at bounding box center [127, 56] width 3 height 3
radio input "true"
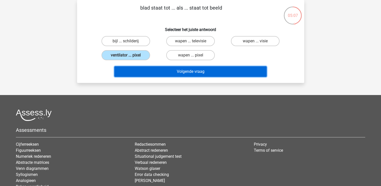
click at [175, 70] on button "Volgende vraag" at bounding box center [190, 71] width 153 height 11
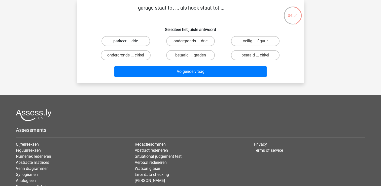
click at [133, 41] on label "parkeer ... drie" at bounding box center [126, 41] width 49 height 10
click at [129, 41] on input "parkeer ... drie" at bounding box center [127, 42] width 3 height 3
radio input "true"
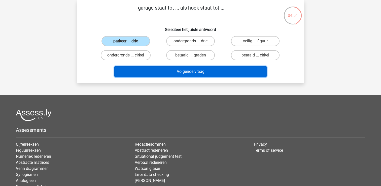
click at [161, 75] on button "Volgende vraag" at bounding box center [190, 71] width 153 height 11
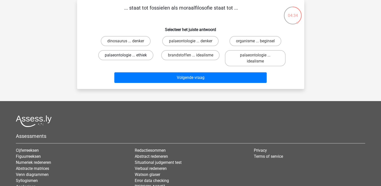
click at [131, 56] on label "palaeontologie ... ethiek" at bounding box center [125, 55] width 55 height 10
click at [129, 56] on input "palaeontologie ... ethiek" at bounding box center [127, 56] width 3 height 3
radio input "true"
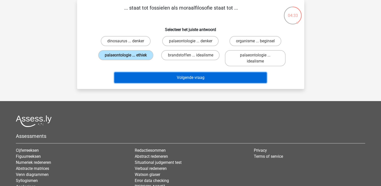
click at [176, 80] on button "Volgende vraag" at bounding box center [190, 77] width 153 height 11
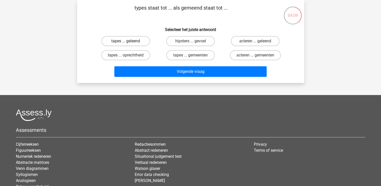
click at [139, 39] on label "tapes ... geleend" at bounding box center [126, 41] width 49 height 10
click at [129, 41] on input "tapes ... geleend" at bounding box center [127, 42] width 3 height 3
radio input "true"
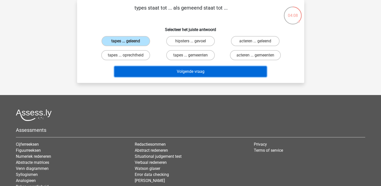
click at [178, 72] on button "Volgende vraag" at bounding box center [190, 71] width 153 height 11
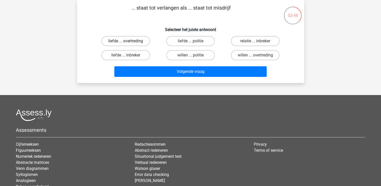
click at [133, 41] on label "liefde ... overtreding" at bounding box center [126, 41] width 49 height 10
click at [129, 41] on input "liefde ... overtreding" at bounding box center [127, 42] width 3 height 3
radio input "true"
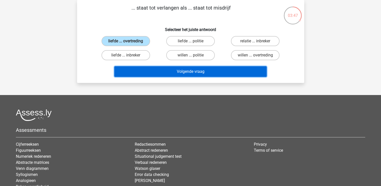
click at [171, 75] on button "Volgende vraag" at bounding box center [190, 71] width 153 height 11
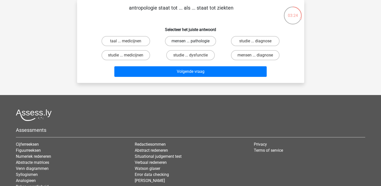
click at [210, 40] on label "mensen ... pathologie" at bounding box center [190, 41] width 51 height 10
click at [194, 41] on input "mensen ... pathologie" at bounding box center [192, 42] width 3 height 3
radio input "true"
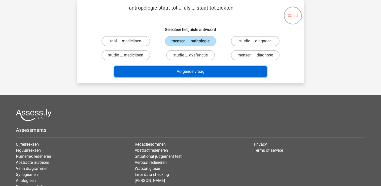
click at [214, 71] on button "Volgende vraag" at bounding box center [190, 71] width 153 height 11
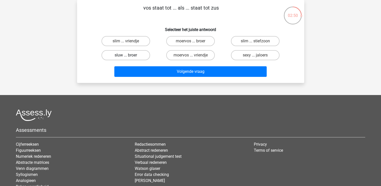
click at [133, 57] on label "sluw ... broer" at bounding box center [126, 55] width 49 height 10
click at [129, 57] on input "sluw ... broer" at bounding box center [127, 56] width 3 height 3
radio input "true"
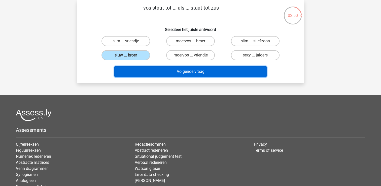
click at [183, 73] on button "Volgende vraag" at bounding box center [190, 71] width 153 height 11
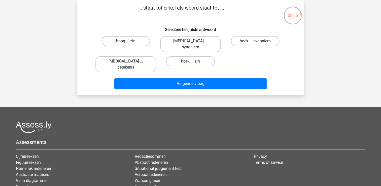
click at [122, 41] on label "boog ... zin" at bounding box center [126, 41] width 49 height 10
click at [126, 41] on input "boog ... zin" at bounding box center [127, 42] width 3 height 3
radio input "true"
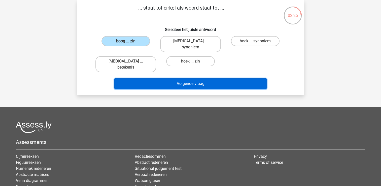
click at [174, 78] on button "Volgende vraag" at bounding box center [190, 83] width 153 height 11
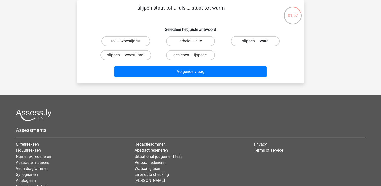
click at [262, 42] on label "slippen ... ware" at bounding box center [255, 41] width 49 height 10
click at [259, 42] on input "slippen ... ware" at bounding box center [257, 42] width 3 height 3
radio input "true"
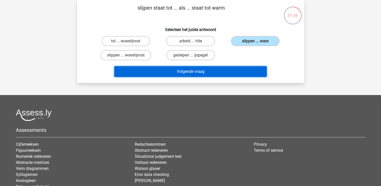
click at [217, 72] on button "Volgende vraag" at bounding box center [190, 71] width 153 height 11
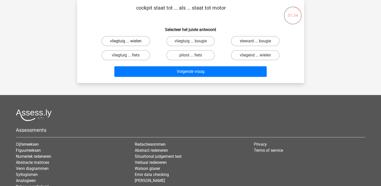
click at [130, 41] on label "vliegtuig ... wielen" at bounding box center [126, 41] width 49 height 10
click at [129, 41] on input "vliegtuig ... wielen" at bounding box center [127, 42] width 3 height 3
radio input "true"
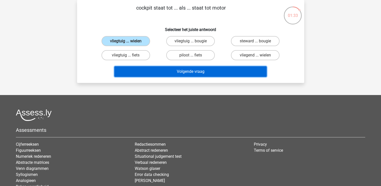
click at [159, 71] on button "Volgende vraag" at bounding box center [190, 71] width 153 height 11
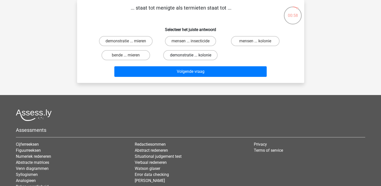
drag, startPoint x: 189, startPoint y: 55, endPoint x: 192, endPoint y: 69, distance: 14.1
click at [189, 56] on label "demonstratie ... kolonie" at bounding box center [190, 55] width 54 height 10
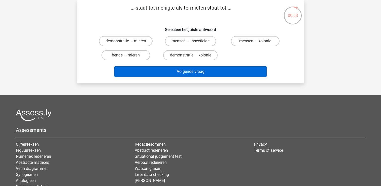
click at [191, 56] on input "demonstratie ... kolonie" at bounding box center [192, 56] width 3 height 3
radio input "true"
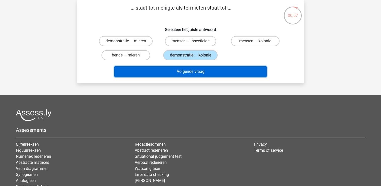
click at [198, 70] on button "Volgende vraag" at bounding box center [190, 71] width 153 height 11
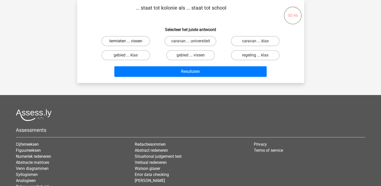
click at [132, 43] on label "termieten ... vissen" at bounding box center [126, 41] width 49 height 10
click at [129, 43] on input "termieten ... vissen" at bounding box center [127, 42] width 3 height 3
radio input "true"
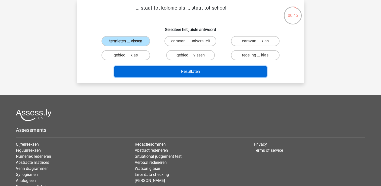
click at [180, 73] on button "Resultaten" at bounding box center [190, 71] width 153 height 11
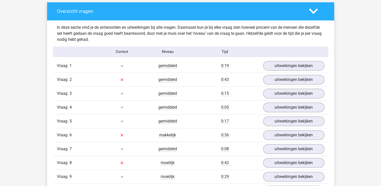
scroll to position [277, 0]
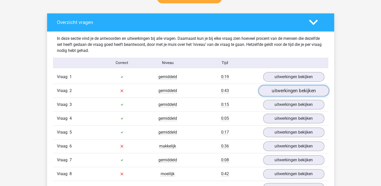
click at [288, 89] on link "uitwerkingen bekijken" at bounding box center [294, 90] width 70 height 11
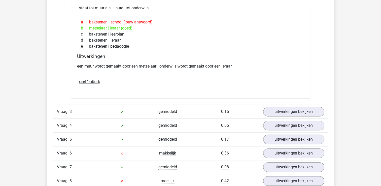
scroll to position [252, 0]
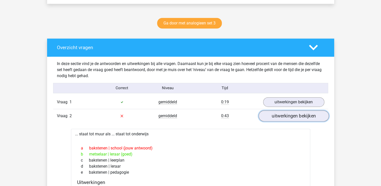
click at [288, 113] on link "uitwerkingen bekijken" at bounding box center [294, 115] width 70 height 11
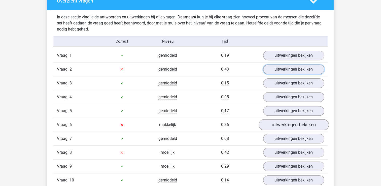
scroll to position [303, 0]
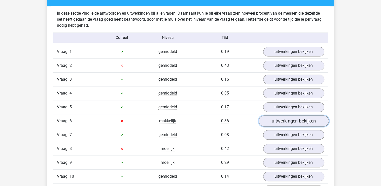
click at [288, 121] on link "uitwerkingen bekijken" at bounding box center [294, 120] width 70 height 11
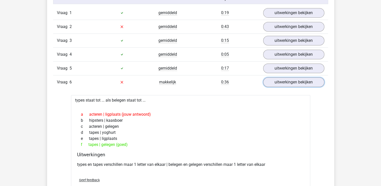
scroll to position [378, 0]
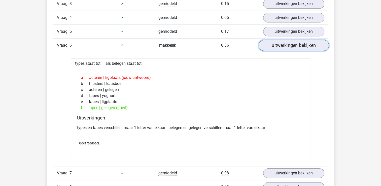
click at [300, 45] on link "uitwerkingen bekijken" at bounding box center [294, 45] width 70 height 11
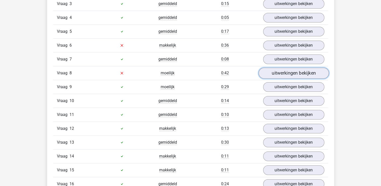
click at [287, 73] on link "uitwerkingen bekijken" at bounding box center [294, 73] width 70 height 11
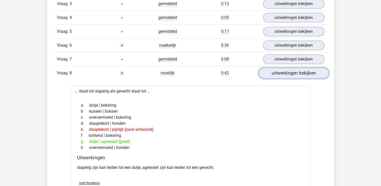
click at [305, 73] on link "uitwerkingen bekijken" at bounding box center [294, 73] width 70 height 11
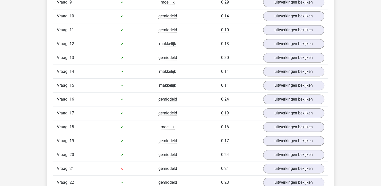
scroll to position [479, 0]
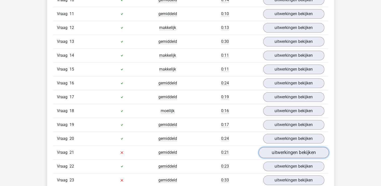
click at [290, 147] on link "uitwerkingen bekijken" at bounding box center [294, 152] width 70 height 11
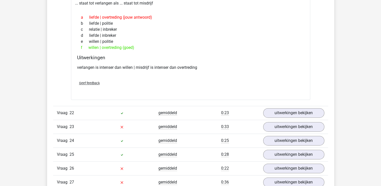
scroll to position [655, 0]
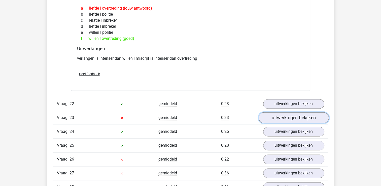
click at [270, 114] on link "uitwerkingen bekijken" at bounding box center [294, 117] width 70 height 11
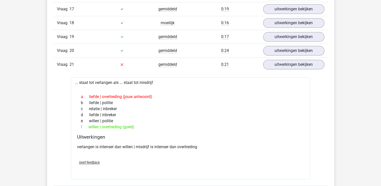
scroll to position [529, 0]
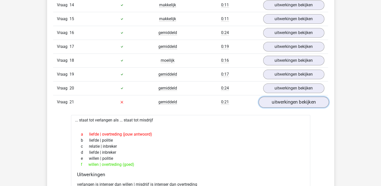
click at [278, 101] on link "uitwerkingen bekijken" at bounding box center [294, 102] width 70 height 11
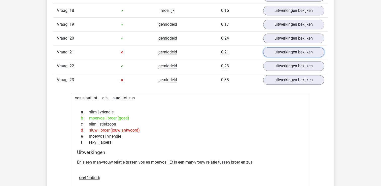
scroll to position [580, 0]
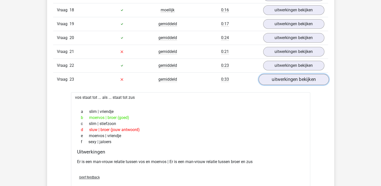
click at [272, 75] on link "uitwerkingen bekijken" at bounding box center [294, 79] width 70 height 11
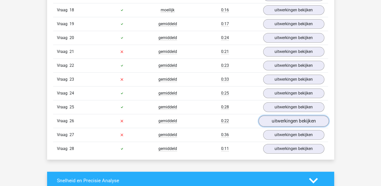
click at [284, 118] on link "uitwerkingen bekijken" at bounding box center [294, 120] width 70 height 11
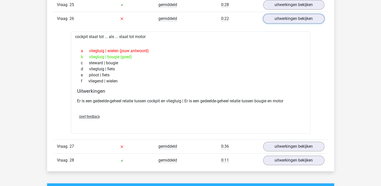
scroll to position [655, 0]
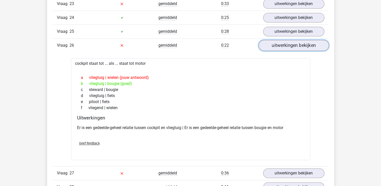
drag, startPoint x: 298, startPoint y: 41, endPoint x: 298, endPoint y: 44, distance: 2.8
click at [298, 41] on link "uitwerkingen bekijken" at bounding box center [294, 45] width 70 height 11
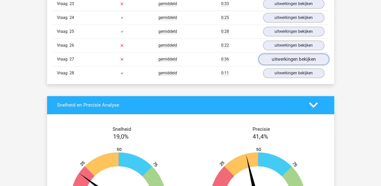
click at [292, 54] on link "uitwerkingen bekijken" at bounding box center [294, 59] width 70 height 11
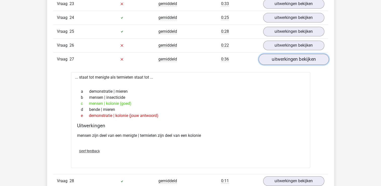
click at [300, 57] on link "uitwerkingen bekijken" at bounding box center [294, 59] width 70 height 11
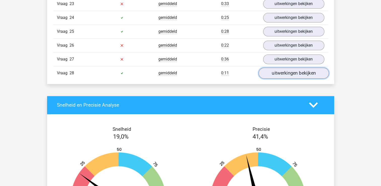
click at [286, 70] on link "uitwerkingen bekijken" at bounding box center [294, 73] width 70 height 11
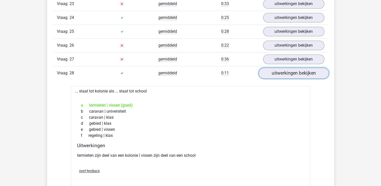
drag, startPoint x: 309, startPoint y: 67, endPoint x: 305, endPoint y: 74, distance: 8.3
click at [309, 68] on link "uitwerkingen bekijken" at bounding box center [294, 73] width 70 height 11
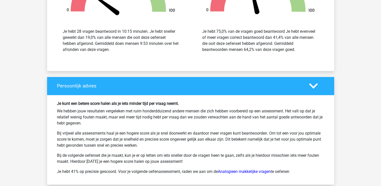
scroll to position [983, 0]
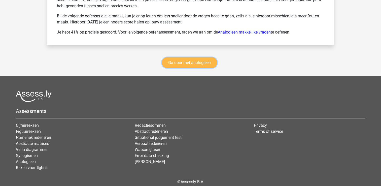
click at [197, 57] on link "Ga door met analogieen" at bounding box center [189, 62] width 55 height 11
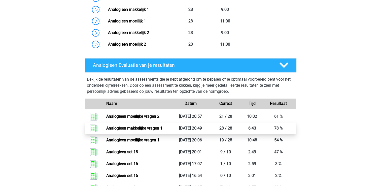
scroll to position [459, 0]
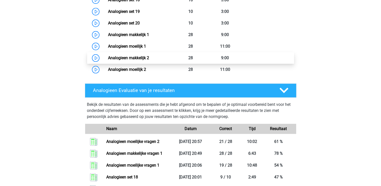
click at [137, 57] on link "Analogieen makkelijk 2" at bounding box center [128, 57] width 41 height 5
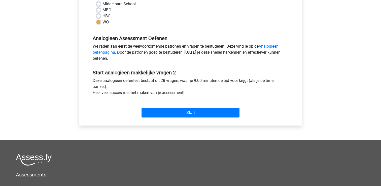
scroll to position [126, 0]
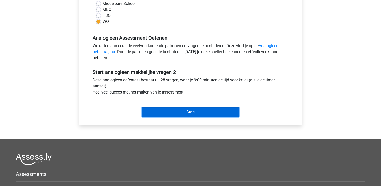
click at [165, 113] on input "Start" at bounding box center [191, 112] width 98 height 10
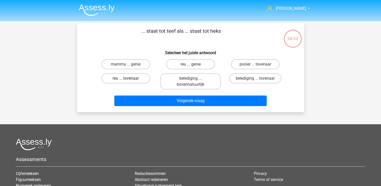
click at [133, 79] on label "reu ... tovenaar" at bounding box center [126, 78] width 49 height 10
click at [129, 79] on input "reu ... tovenaar" at bounding box center [127, 79] width 3 height 3
radio input "true"
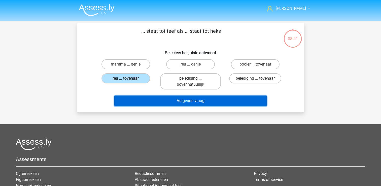
click at [202, 100] on button "Volgende vraag" at bounding box center [190, 101] width 153 height 11
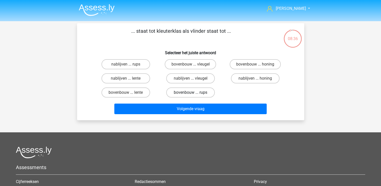
click at [201, 94] on label "bovenbouw ... rups" at bounding box center [190, 92] width 49 height 10
click at [194, 94] on input "bovenbouw ... rups" at bounding box center [192, 94] width 3 height 3
radio input "true"
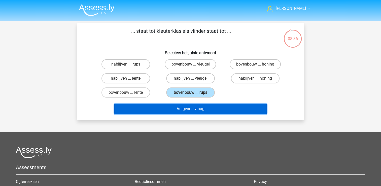
click at [201, 109] on button "Volgende vraag" at bounding box center [190, 109] width 153 height 11
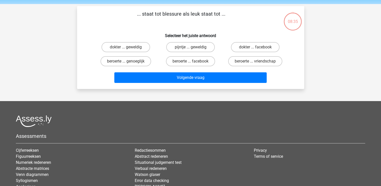
scroll to position [23, 0]
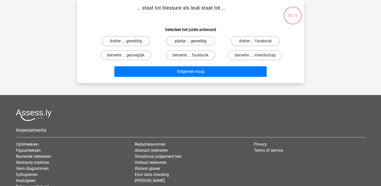
click at [204, 40] on label "pijntje ... geweldig" at bounding box center [190, 41] width 49 height 10
click at [194, 41] on input "pijntje ... geweldig" at bounding box center [192, 42] width 3 height 3
radio input "true"
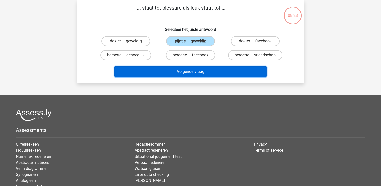
click at [201, 71] on button "Volgende vraag" at bounding box center [190, 71] width 153 height 11
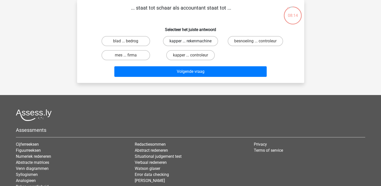
click at [201, 41] on label "kapper ... rekenmachine" at bounding box center [190, 41] width 55 height 10
click at [194, 41] on input "kapper ... rekenmachine" at bounding box center [192, 42] width 3 height 3
radio input "true"
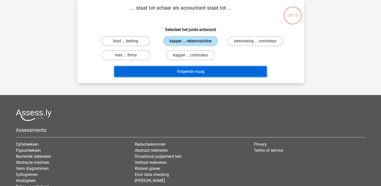
click at [210, 70] on button "Volgende vraag" at bounding box center [190, 71] width 153 height 11
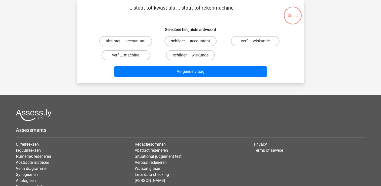
click at [194, 42] on label "schilder ... accountant" at bounding box center [191, 41] width 52 height 10
click at [194, 42] on input "schilder ... accountant" at bounding box center [192, 42] width 3 height 3
radio input "true"
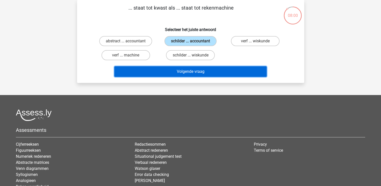
click at [192, 71] on button "Volgende vraag" at bounding box center [190, 71] width 153 height 11
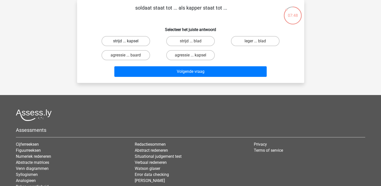
click at [123, 41] on label "strijd ... kapsel" at bounding box center [126, 41] width 49 height 10
click at [126, 41] on input "strijd ... kapsel" at bounding box center [127, 42] width 3 height 3
radio input "true"
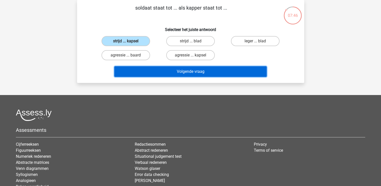
click at [185, 72] on button "Volgende vraag" at bounding box center [190, 71] width 153 height 11
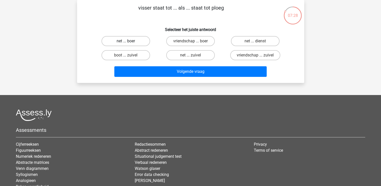
click at [123, 40] on label "net ... boer" at bounding box center [126, 41] width 49 height 10
click at [126, 41] on input "net ... boer" at bounding box center [127, 42] width 3 height 3
radio input "true"
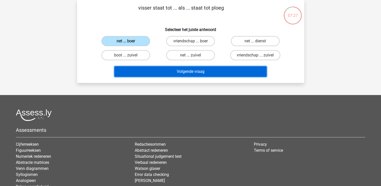
click at [189, 72] on button "Volgende vraag" at bounding box center [190, 71] width 153 height 11
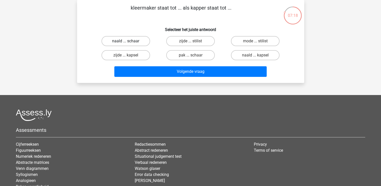
click at [125, 41] on label "naald ... schaar" at bounding box center [126, 41] width 49 height 10
click at [126, 41] on input "naald ... schaar" at bounding box center [127, 42] width 3 height 3
radio input "true"
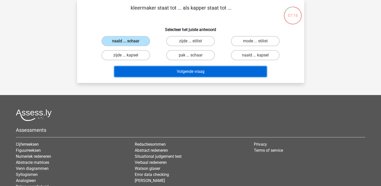
click at [161, 71] on button "Volgende vraag" at bounding box center [190, 71] width 153 height 11
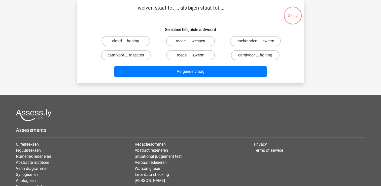
click at [204, 57] on label "roedel ... zwerm" at bounding box center [190, 55] width 49 height 10
click at [194, 57] on input "roedel ... zwerm" at bounding box center [192, 56] width 3 height 3
radio input "true"
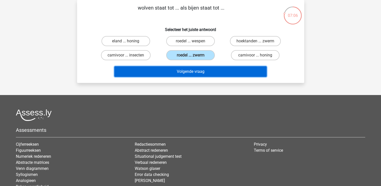
click at [203, 73] on button "Volgende vraag" at bounding box center [190, 71] width 153 height 11
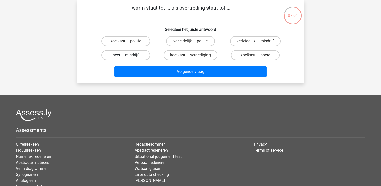
click at [133, 56] on label "heet ... misdrijf" at bounding box center [126, 55] width 49 height 10
click at [129, 56] on input "heet ... misdrijf" at bounding box center [127, 56] width 3 height 3
radio input "true"
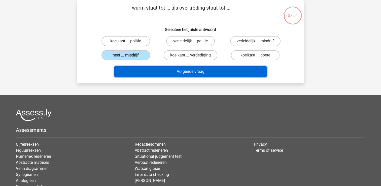
click at [178, 70] on button "Volgende vraag" at bounding box center [190, 71] width 153 height 11
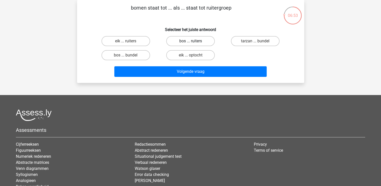
click at [184, 41] on label "bos ... ruiters" at bounding box center [190, 41] width 49 height 10
click at [191, 41] on input "bos ... ruiters" at bounding box center [192, 42] width 3 height 3
radio input "true"
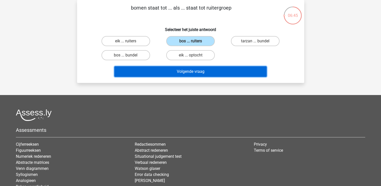
click at [181, 72] on button "Volgende vraag" at bounding box center [190, 71] width 153 height 11
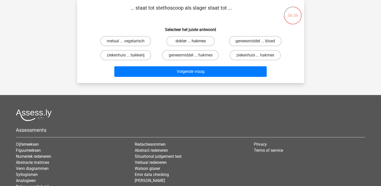
click at [199, 41] on label "dokter ... hakmes" at bounding box center [190, 41] width 49 height 10
click at [194, 41] on input "dokter ... hakmes" at bounding box center [192, 42] width 3 height 3
radio input "true"
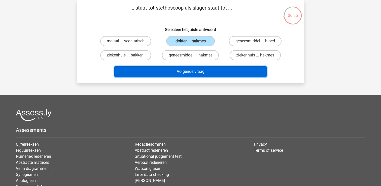
click at [192, 73] on button "Volgende vraag" at bounding box center [190, 71] width 153 height 11
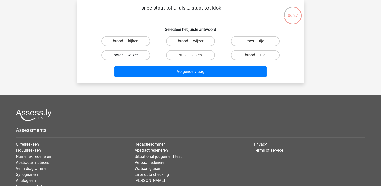
click at [125, 53] on label "boter ... wijzer" at bounding box center [126, 55] width 49 height 10
click at [126, 55] on input "boter ... wijzer" at bounding box center [127, 56] width 3 height 3
radio input "true"
click at [180, 42] on label "brood ... wijzer" at bounding box center [190, 41] width 49 height 10
click at [191, 42] on input "brood ... wijzer" at bounding box center [192, 42] width 3 height 3
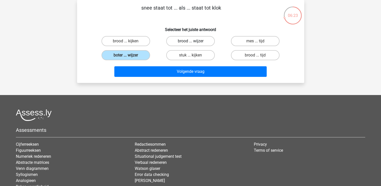
radio input "true"
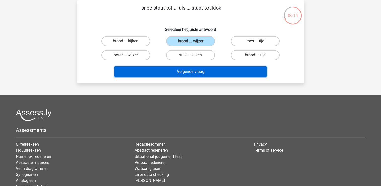
click at [196, 72] on button "Volgende vraag" at bounding box center [190, 71] width 153 height 11
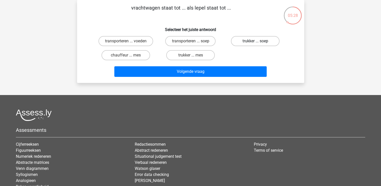
click at [246, 42] on label "trukker ... soep" at bounding box center [255, 41] width 49 height 10
click at [256, 42] on input "trukker ... soep" at bounding box center [257, 42] width 3 height 3
radio input "true"
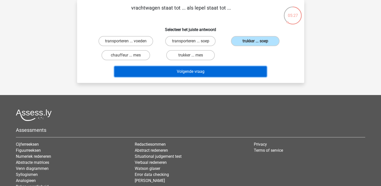
click at [215, 70] on button "Volgende vraag" at bounding box center [190, 71] width 153 height 11
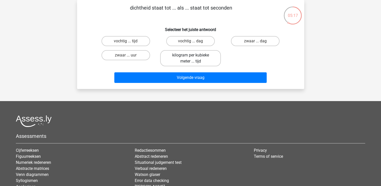
click at [192, 61] on label "kilogram per kubieke meter ... tijd" at bounding box center [190, 58] width 61 height 16
click at [192, 58] on input "kilogram per kubieke meter ... tijd" at bounding box center [192, 56] width 3 height 3
radio input "true"
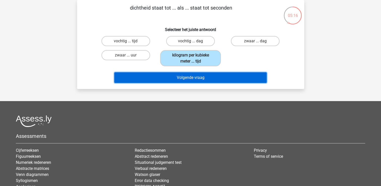
click at [196, 76] on button "Volgende vraag" at bounding box center [190, 77] width 153 height 11
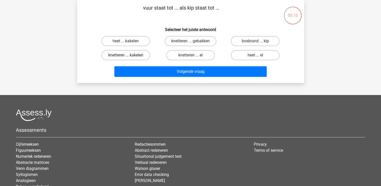
click at [133, 55] on label "knetteren ... kakelen" at bounding box center [126, 55] width 49 height 10
click at [129, 55] on input "knetteren ... kakelen" at bounding box center [127, 56] width 3 height 3
radio input "true"
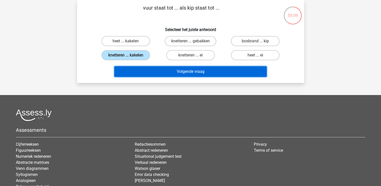
click at [190, 73] on button "Volgende vraag" at bounding box center [190, 71] width 153 height 11
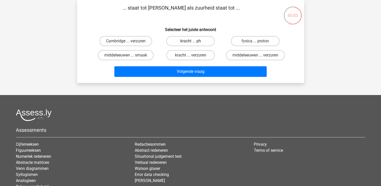
click at [200, 41] on label "kracht ... ph" at bounding box center [190, 41] width 49 height 10
click at [194, 41] on input "kracht ... ph" at bounding box center [192, 42] width 3 height 3
radio input "true"
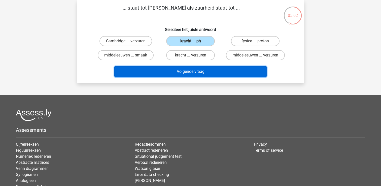
click at [195, 71] on button "Volgende vraag" at bounding box center [190, 71] width 153 height 11
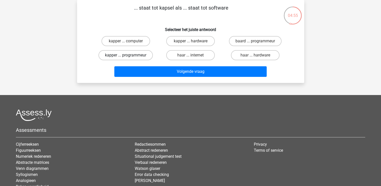
click at [130, 56] on label "kapper ... programmeur" at bounding box center [126, 55] width 54 height 10
click at [129, 56] on input "kapper ... programmeur" at bounding box center [127, 56] width 3 height 3
radio input "true"
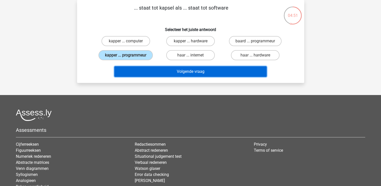
click at [188, 71] on button "Volgende vraag" at bounding box center [190, 71] width 153 height 11
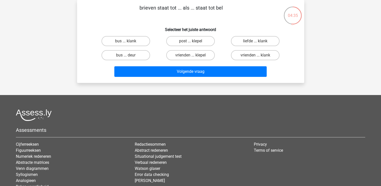
click at [128, 55] on input "bus ... deur" at bounding box center [127, 56] width 3 height 3
radio input "true"
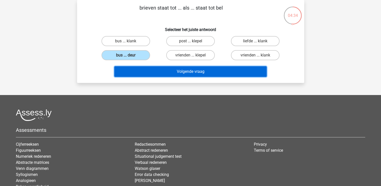
click at [199, 71] on button "Volgende vraag" at bounding box center [190, 71] width 153 height 11
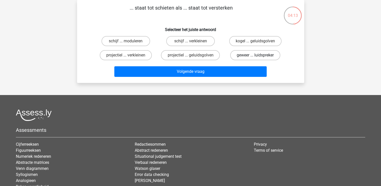
click at [252, 55] on label "geweer ... luidspreker" at bounding box center [255, 55] width 50 height 10
click at [256, 55] on input "geweer ... luidspreker" at bounding box center [257, 56] width 3 height 3
radio input "true"
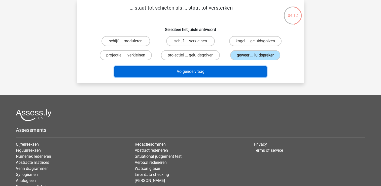
click at [223, 70] on button "Volgende vraag" at bounding box center [190, 71] width 153 height 11
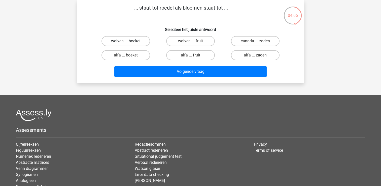
click at [135, 43] on label "wolven ... boeket" at bounding box center [126, 41] width 49 height 10
click at [129, 43] on input "wolven ... boeket" at bounding box center [127, 42] width 3 height 3
radio input "true"
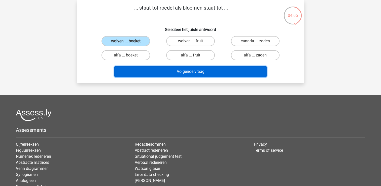
click at [174, 76] on button "Volgende vraag" at bounding box center [190, 71] width 153 height 11
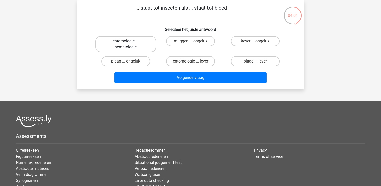
click at [141, 44] on label "entomologie ... hematologie" at bounding box center [126, 44] width 61 height 16
click at [129, 44] on input "entomologie ... hematologie" at bounding box center [127, 42] width 3 height 3
radio input "true"
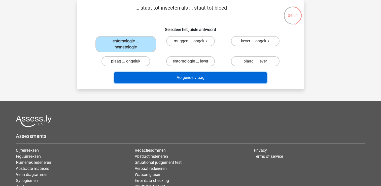
click at [180, 78] on button "Volgende vraag" at bounding box center [190, 77] width 153 height 11
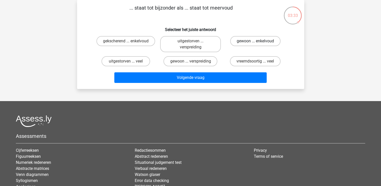
click at [255, 41] on label "gewoon ... enkelvoud" at bounding box center [255, 41] width 50 height 10
click at [256, 41] on input "gewoon ... enkelvoud" at bounding box center [257, 42] width 3 height 3
radio input "true"
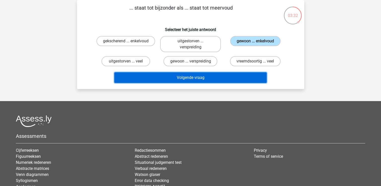
click at [222, 75] on button "Volgende vraag" at bounding box center [190, 77] width 153 height 11
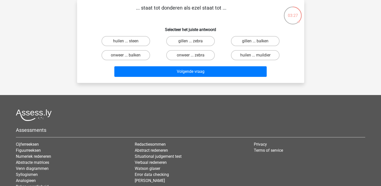
click at [127, 57] on input "onweer ... balken" at bounding box center [127, 56] width 3 height 3
radio input "true"
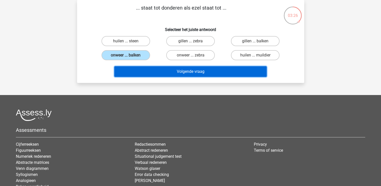
click at [182, 72] on button "Volgende vraag" at bounding box center [190, 71] width 153 height 11
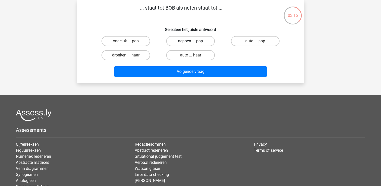
click at [189, 43] on label "neppen ... pop" at bounding box center [190, 41] width 49 height 10
click at [191, 43] on input "neppen ... pop" at bounding box center [192, 42] width 3 height 3
radio input "true"
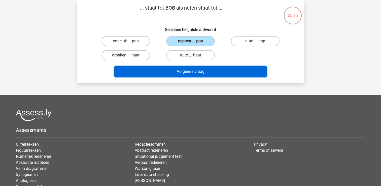
click at [191, 72] on button "Volgende vraag" at bounding box center [190, 71] width 153 height 11
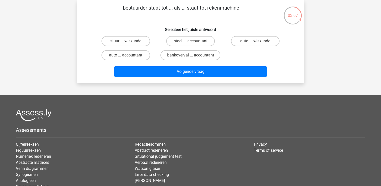
click at [129, 56] on input "auto ... accountant" at bounding box center [127, 56] width 3 height 3
radio input "true"
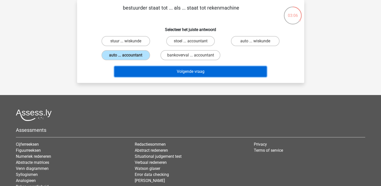
click at [176, 71] on button "Volgende vraag" at bounding box center [190, 71] width 153 height 11
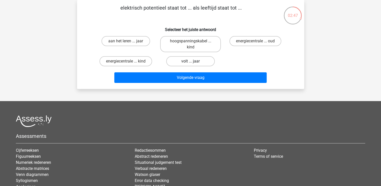
click at [189, 61] on label "volt ... jaar" at bounding box center [190, 61] width 49 height 10
click at [191, 61] on input "volt ... jaar" at bounding box center [192, 62] width 3 height 3
radio input "true"
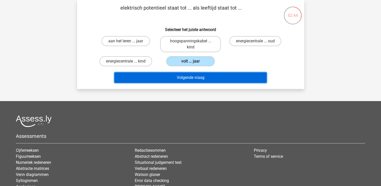
click at [188, 74] on button "Volgende vraag" at bounding box center [190, 77] width 153 height 11
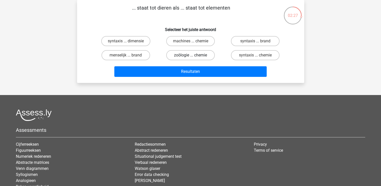
click at [204, 53] on label "zoölogie ... chemie" at bounding box center [190, 55] width 49 height 10
click at [194, 55] on input "zoölogie ... chemie" at bounding box center [192, 56] width 3 height 3
radio input "true"
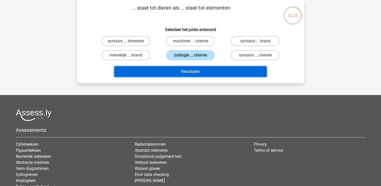
click at [202, 70] on button "Resultaten" at bounding box center [190, 71] width 153 height 11
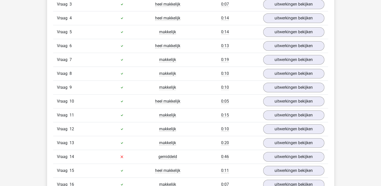
scroll to position [378, 0]
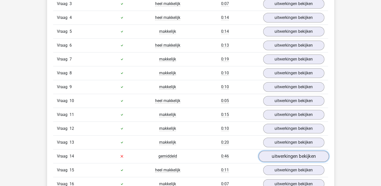
click at [289, 154] on link "uitwerkingen bekijken" at bounding box center [294, 156] width 70 height 11
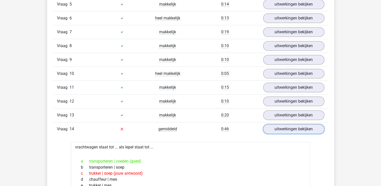
scroll to position [454, 0]
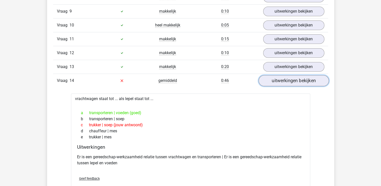
click at [303, 78] on link "uitwerkingen bekijken" at bounding box center [294, 80] width 70 height 11
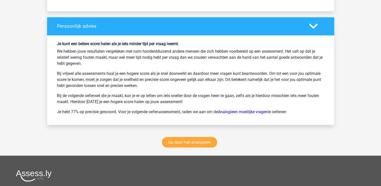
scroll to position [983, 0]
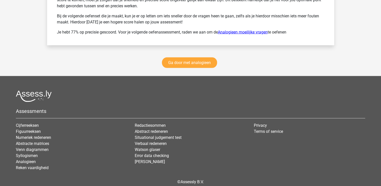
click at [251, 30] on link "Analogieen moeilijke vragen" at bounding box center [243, 32] width 50 height 5
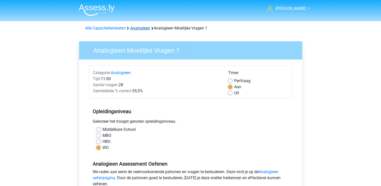
click at [146, 27] on link "Analogieen" at bounding box center [140, 28] width 20 height 5
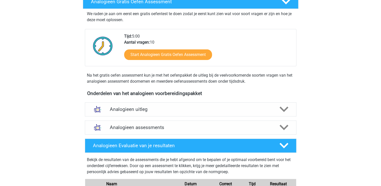
scroll to position [76, 0]
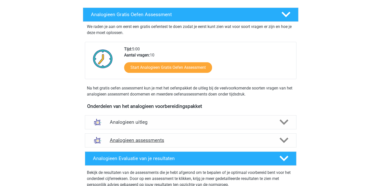
click at [284, 142] on polygon at bounding box center [284, 141] width 9 height 6
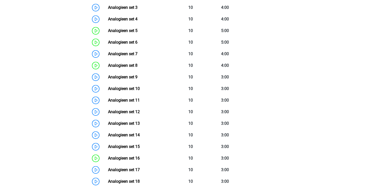
scroll to position [151, 0]
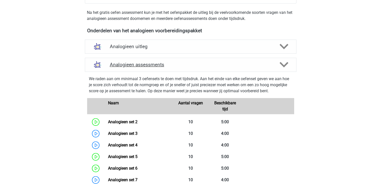
click at [286, 67] on icon at bounding box center [284, 64] width 9 height 9
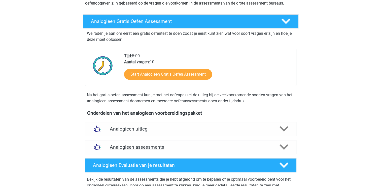
scroll to position [0, 0]
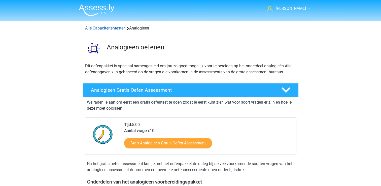
click at [103, 28] on link "Alle Capaciteitentesten" at bounding box center [105, 28] width 41 height 5
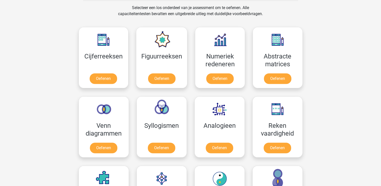
scroll to position [113, 0]
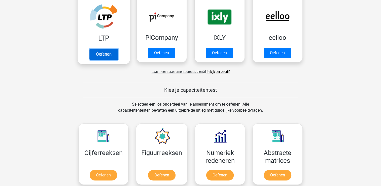
click at [107, 49] on link "Oefenen" at bounding box center [103, 54] width 29 height 11
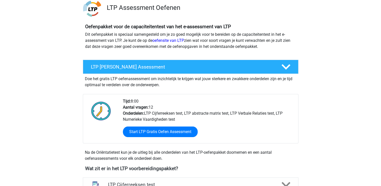
scroll to position [126, 0]
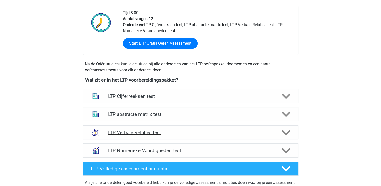
click at [283, 132] on polygon at bounding box center [286, 133] width 9 height 6
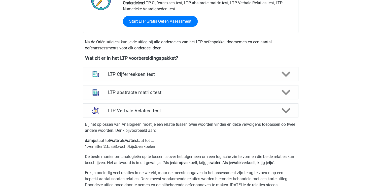
scroll to position [151, 0]
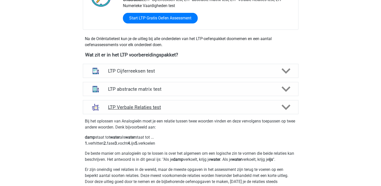
click at [289, 106] on polygon at bounding box center [286, 108] width 9 height 6
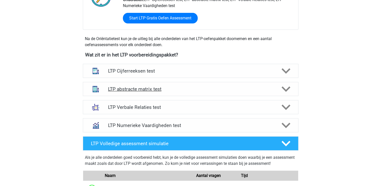
click at [287, 88] on polygon at bounding box center [286, 89] width 9 height 6
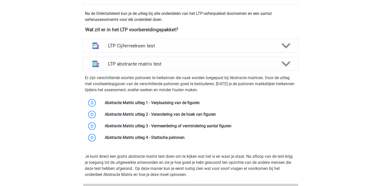
scroll to position [176, 0]
click at [289, 62] on polygon at bounding box center [286, 64] width 9 height 6
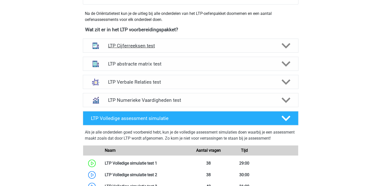
click at [288, 47] on icon at bounding box center [286, 45] width 9 height 9
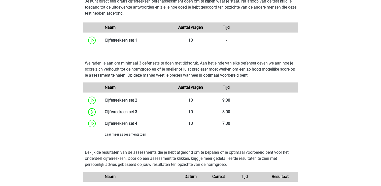
scroll to position [353, 0]
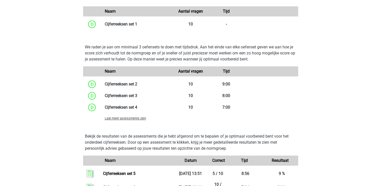
click at [123, 118] on span "Laat meer assessments zien" at bounding box center [125, 118] width 41 height 4
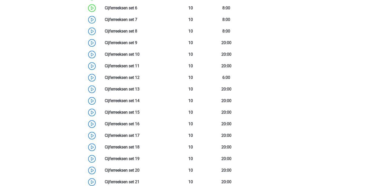
scroll to position [454, 0]
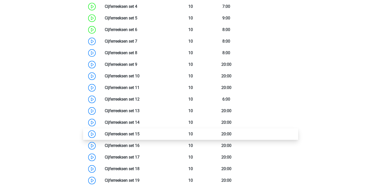
click at [140, 133] on link at bounding box center [140, 134] width 0 height 5
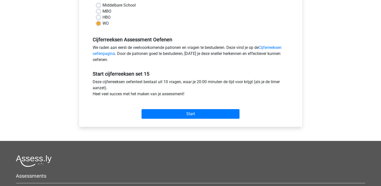
scroll to position [126, 0]
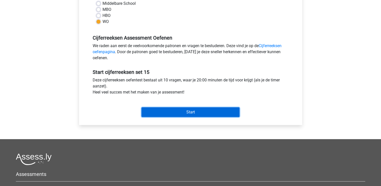
click at [197, 110] on input "Start" at bounding box center [191, 112] width 98 height 10
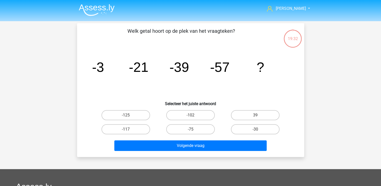
drag, startPoint x: 207, startPoint y: 128, endPoint x: 210, endPoint y: 135, distance: 6.7
click at [207, 129] on label "-75" at bounding box center [190, 129] width 49 height 10
click at [194, 129] on input "-75" at bounding box center [192, 130] width 3 height 3
radio input "true"
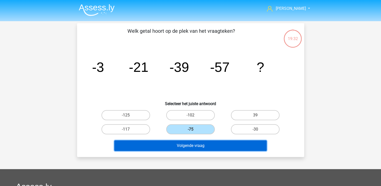
click at [217, 146] on button "Volgende vraag" at bounding box center [190, 145] width 153 height 11
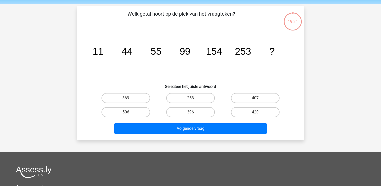
scroll to position [23, 0]
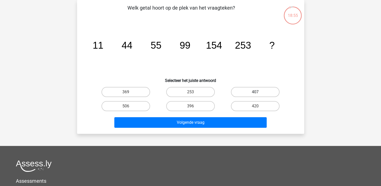
click at [259, 91] on label "407" at bounding box center [255, 92] width 49 height 10
click at [259, 92] on input "407" at bounding box center [257, 93] width 3 height 3
radio input "true"
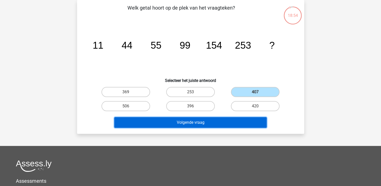
click at [221, 122] on button "Volgende vraag" at bounding box center [190, 122] width 153 height 11
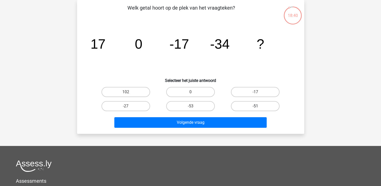
click at [261, 104] on label "-51" at bounding box center [255, 106] width 49 height 10
click at [259, 106] on input "-51" at bounding box center [257, 107] width 3 height 3
radio input "true"
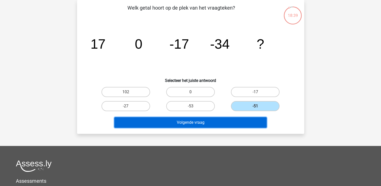
click at [235, 125] on button "Volgende vraag" at bounding box center [190, 122] width 153 height 11
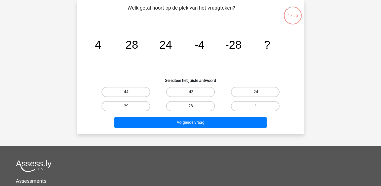
click at [258, 93] on input "-24" at bounding box center [257, 93] width 3 height 3
radio input "true"
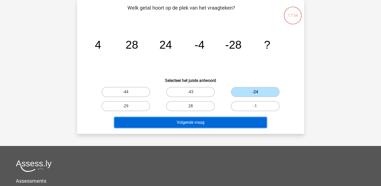
click at [233, 127] on button "Volgende vraag" at bounding box center [190, 122] width 153 height 11
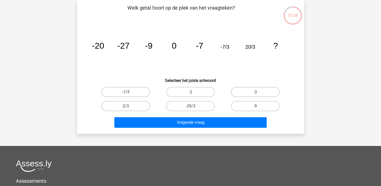
click at [229, 50] on icon "image/svg+xml -20 -27 -9 0 -7 -7/3 20/3 ?" at bounding box center [190, 48] width 203 height 51
click at [251, 51] on icon "image/svg+xml -20 -27 -9 0 -7 -7/3 20/3 ?" at bounding box center [190, 48] width 203 height 51
click at [119, 90] on label "-1/3" at bounding box center [126, 92] width 49 height 10
click at [126, 92] on input "-1/3" at bounding box center [127, 93] width 3 height 3
radio input "true"
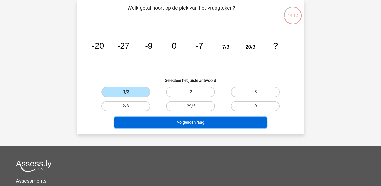
click at [174, 121] on button "Volgende vraag" at bounding box center [190, 122] width 153 height 11
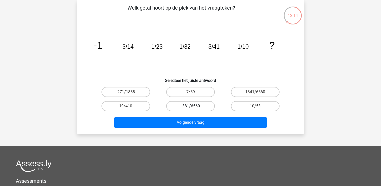
click at [194, 107] on label "-381/6560" at bounding box center [190, 106] width 49 height 10
click at [194, 107] on input "-381/6560" at bounding box center [192, 107] width 3 height 3
radio input "true"
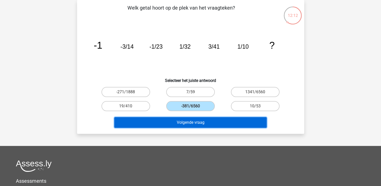
click at [194, 122] on button "Volgende vraag" at bounding box center [190, 122] width 153 height 11
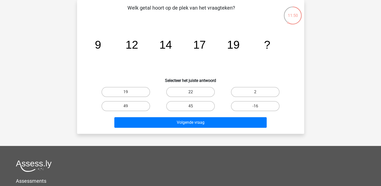
click at [196, 93] on label "22" at bounding box center [190, 92] width 49 height 10
click at [194, 93] on input "22" at bounding box center [192, 93] width 3 height 3
radio input "true"
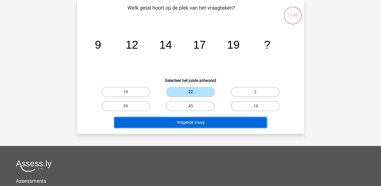
click at [201, 123] on button "Volgende vraag" at bounding box center [190, 122] width 153 height 11
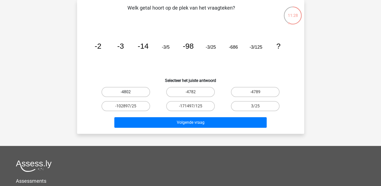
click at [134, 92] on label "-4802" at bounding box center [126, 92] width 49 height 10
click at [129, 92] on input "-4802" at bounding box center [127, 93] width 3 height 3
radio input "true"
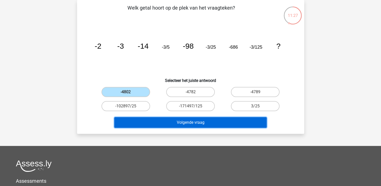
click at [171, 118] on button "Volgende vraag" at bounding box center [190, 122] width 153 height 11
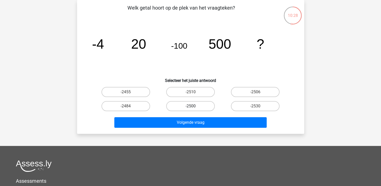
click at [197, 105] on label "-2500" at bounding box center [190, 106] width 49 height 10
click at [194, 106] on input "-2500" at bounding box center [192, 107] width 3 height 3
radio input "true"
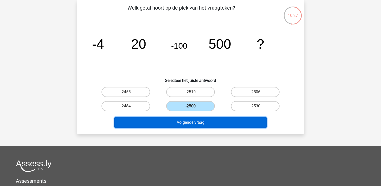
click at [197, 124] on button "Volgende vraag" at bounding box center [190, 122] width 153 height 11
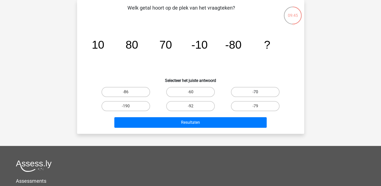
click at [250, 92] on label "-70" at bounding box center [255, 92] width 49 height 10
click at [256, 92] on input "-70" at bounding box center [257, 93] width 3 height 3
radio input "true"
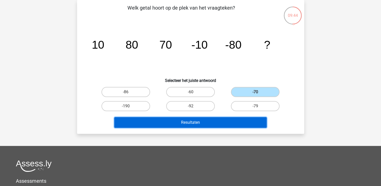
click at [212, 120] on button "Resultaten" at bounding box center [190, 122] width 153 height 11
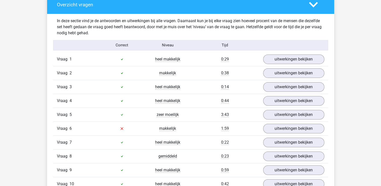
scroll to position [303, 0]
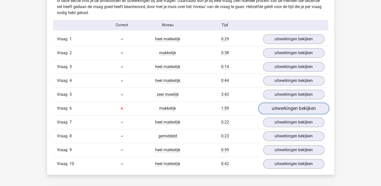
click at [277, 107] on link "uitwerkingen bekijken" at bounding box center [294, 108] width 70 height 11
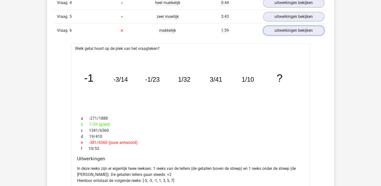
scroll to position [378, 0]
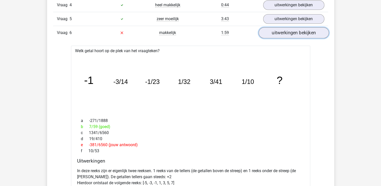
click at [300, 29] on link "uitwerkingen bekijken" at bounding box center [294, 32] width 70 height 11
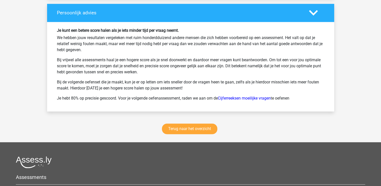
scroll to position [655, 0]
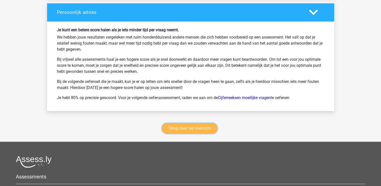
click at [201, 128] on link "Terug naar het overzicht" at bounding box center [189, 128] width 55 height 11
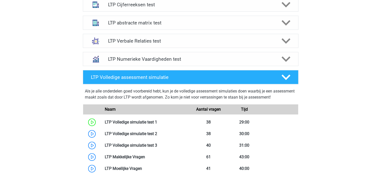
scroll to position [202, 0]
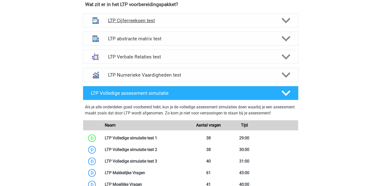
click at [285, 18] on icon at bounding box center [286, 20] width 9 height 9
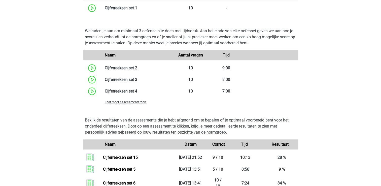
scroll to position [328, 0]
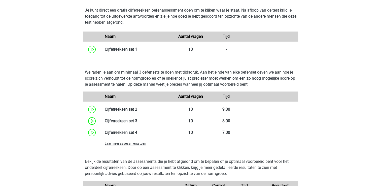
click at [121, 145] on span "Laat meer assessments zien" at bounding box center [125, 144] width 41 height 4
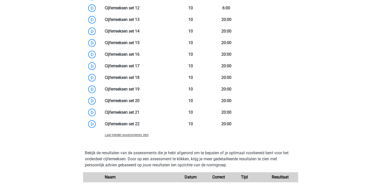
scroll to position [529, 0]
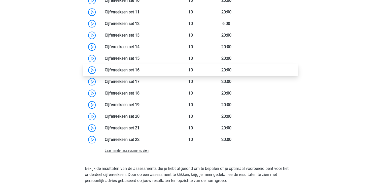
click at [140, 69] on link at bounding box center [140, 70] width 0 height 5
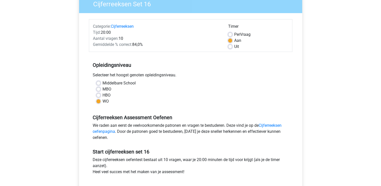
scroll to position [101, 0]
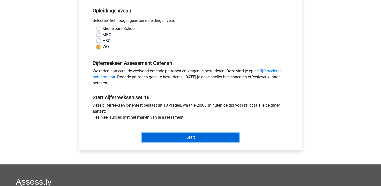
click at [199, 136] on input "Start" at bounding box center [191, 138] width 98 height 10
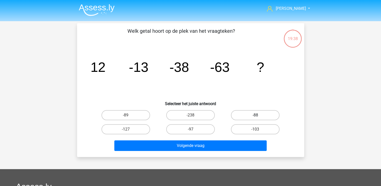
click at [267, 112] on label "-88" at bounding box center [255, 115] width 49 height 10
click at [259, 115] on input "-88" at bounding box center [257, 116] width 3 height 3
radio input "true"
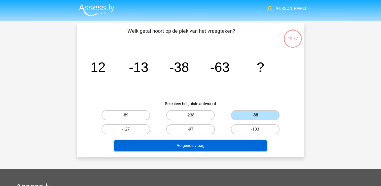
click at [212, 143] on button "Volgende vraag" at bounding box center [190, 145] width 153 height 11
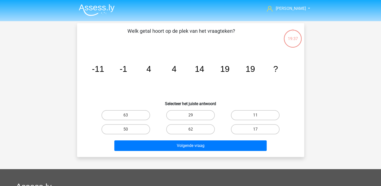
scroll to position [23, 0]
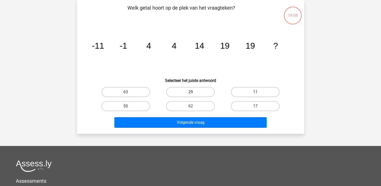
click at [189, 91] on label "29" at bounding box center [190, 92] width 49 height 10
click at [191, 92] on input "29" at bounding box center [192, 93] width 3 height 3
radio input "true"
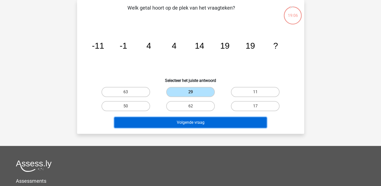
click at [181, 123] on button "Volgende vraag" at bounding box center [190, 122] width 153 height 11
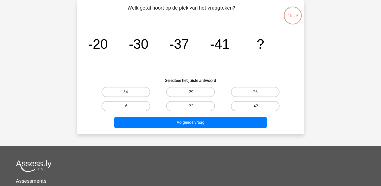
click at [260, 107] on label "-42" at bounding box center [255, 106] width 49 height 10
click at [259, 107] on input "-42" at bounding box center [257, 107] width 3 height 3
radio input "true"
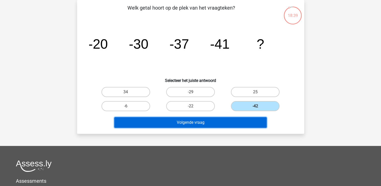
click at [202, 124] on button "Volgende vraag" at bounding box center [190, 122] width 153 height 11
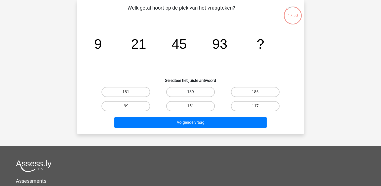
click at [194, 88] on label "189" at bounding box center [190, 92] width 49 height 10
click at [194, 92] on input "189" at bounding box center [192, 93] width 3 height 3
radio input "true"
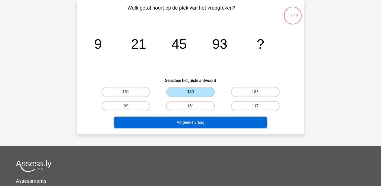
click at [205, 117] on button "Volgende vraag" at bounding box center [190, 122] width 153 height 11
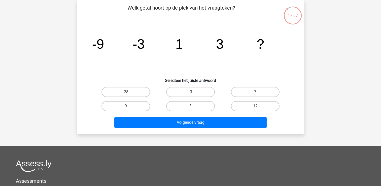
drag, startPoint x: 194, startPoint y: 107, endPoint x: 198, endPoint y: 112, distance: 7.0
click at [195, 106] on label "3" at bounding box center [190, 106] width 49 height 10
click at [194, 106] on input "3" at bounding box center [192, 107] width 3 height 3
radio input "true"
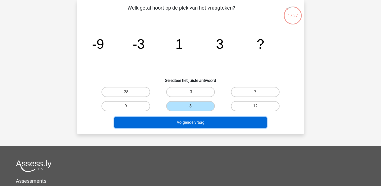
click at [201, 120] on button "Volgende vraag" at bounding box center [190, 122] width 153 height 11
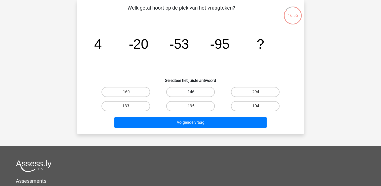
click at [197, 89] on label "-146" at bounding box center [190, 92] width 49 height 10
click at [194, 92] on input "-146" at bounding box center [192, 93] width 3 height 3
radio input "true"
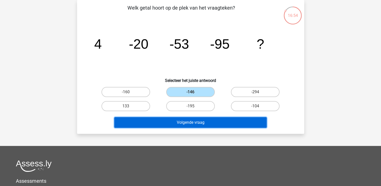
click at [191, 122] on button "Volgende vraag" at bounding box center [190, 122] width 153 height 11
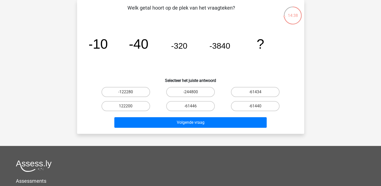
click at [257, 107] on input "-61440" at bounding box center [257, 107] width 3 height 3
radio input "true"
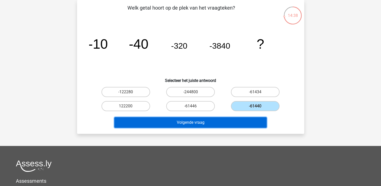
click at [223, 121] on button "Volgende vraag" at bounding box center [190, 122] width 153 height 11
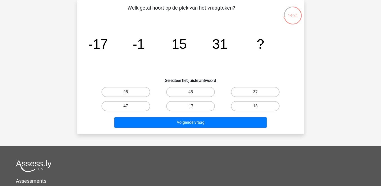
click at [131, 104] on label "47" at bounding box center [126, 106] width 49 height 10
click at [129, 106] on input "47" at bounding box center [127, 107] width 3 height 3
radio input "true"
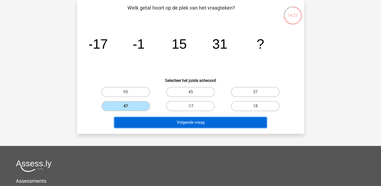
click at [144, 122] on button "Volgende vraag" at bounding box center [190, 122] width 153 height 11
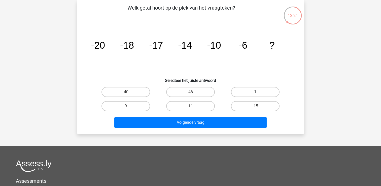
click at [255, 90] on label "1" at bounding box center [255, 92] width 49 height 10
click at [256, 92] on input "1" at bounding box center [257, 93] width 3 height 3
radio input "true"
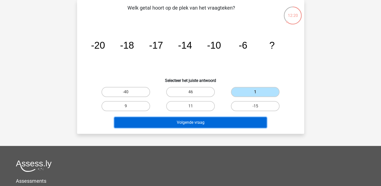
click at [228, 125] on button "Volgende vraag" at bounding box center [190, 122] width 153 height 11
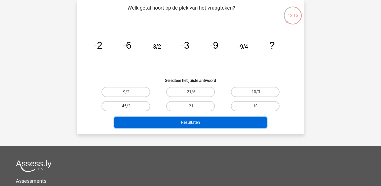
click at [202, 120] on button "Resultaten" at bounding box center [190, 122] width 153 height 11
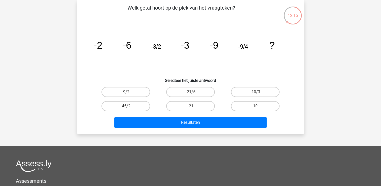
click at [171, 70] on icon "image/svg+xml -2 -6 -3/2 -3 -9 -9/4 ?" at bounding box center [190, 48] width 203 height 51
click at [128, 89] on label "-9/2" at bounding box center [126, 92] width 49 height 10
click at [128, 92] on input "-9/2" at bounding box center [127, 93] width 3 height 3
radio input "true"
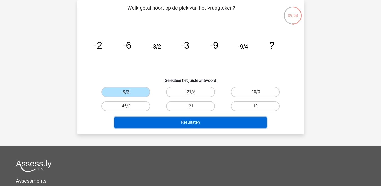
click at [157, 124] on button "Resultaten" at bounding box center [190, 122] width 153 height 11
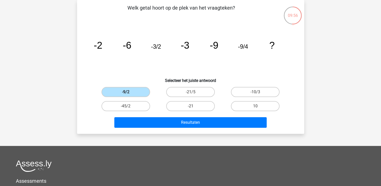
click at [139, 89] on label "-9/2" at bounding box center [126, 92] width 49 height 10
click at [129, 92] on input "-9/2" at bounding box center [127, 93] width 3 height 3
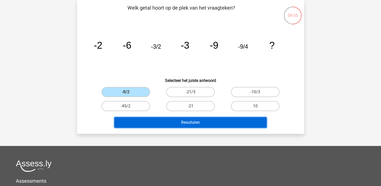
click at [172, 123] on button "Resultaten" at bounding box center [190, 122] width 153 height 11
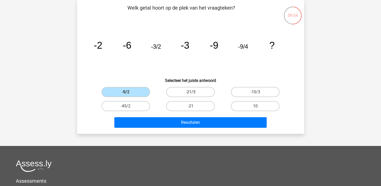
click at [184, 90] on label "-21/5" at bounding box center [190, 92] width 49 height 10
click at [191, 92] on input "-21/5" at bounding box center [192, 93] width 3 height 3
radio input "true"
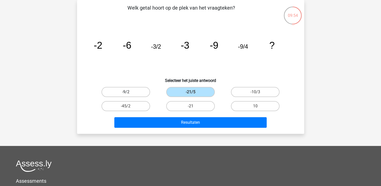
click at [129, 89] on label "-9/2" at bounding box center [126, 92] width 49 height 10
click at [129, 92] on input "-9/2" at bounding box center [127, 93] width 3 height 3
radio input "true"
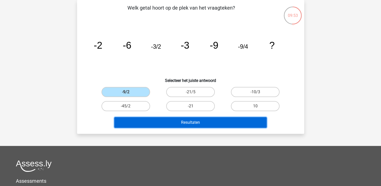
click at [171, 124] on button "Resultaten" at bounding box center [190, 122] width 153 height 11
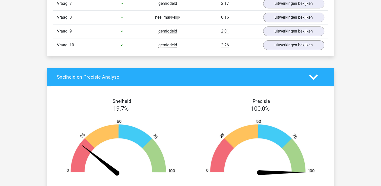
scroll to position [389, 0]
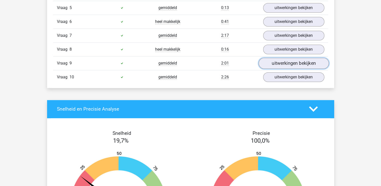
click at [306, 62] on link "uitwerkingen bekijken" at bounding box center [294, 63] width 70 height 11
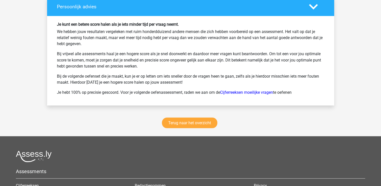
scroll to position [893, 0]
click at [243, 91] on link "Cijferreeksen moeilijke vragen" at bounding box center [246, 92] width 53 height 5
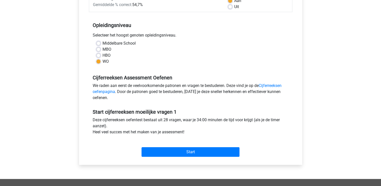
scroll to position [101, 0]
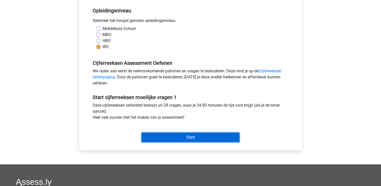
click at [175, 139] on input "Start" at bounding box center [191, 138] width 98 height 10
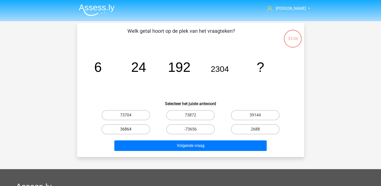
click at [131, 130] on label "36864" at bounding box center [126, 129] width 49 height 10
click at [129, 130] on input "36864" at bounding box center [127, 130] width 3 height 3
radio input "true"
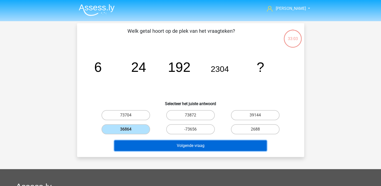
click at [149, 143] on button "Volgende vraag" at bounding box center [190, 145] width 153 height 11
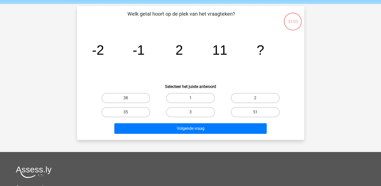
scroll to position [23, 0]
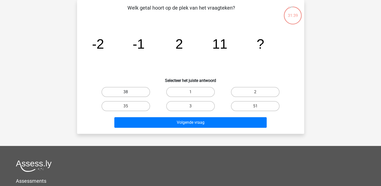
click at [125, 94] on label "38" at bounding box center [126, 92] width 49 height 10
click at [126, 94] on input "38" at bounding box center [127, 93] width 3 height 3
radio input "true"
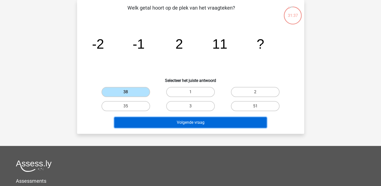
click at [160, 124] on button "Volgende vraag" at bounding box center [190, 122] width 153 height 11
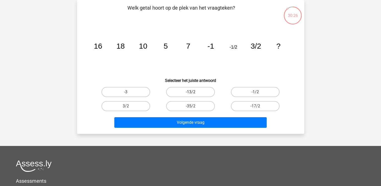
click at [190, 93] on label "-13/2" at bounding box center [190, 92] width 49 height 10
click at [191, 93] on input "-13/2" at bounding box center [192, 93] width 3 height 3
radio input "true"
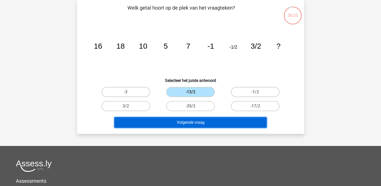
click at [193, 126] on button "Volgende vraag" at bounding box center [190, 122] width 153 height 11
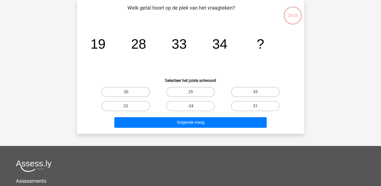
drag, startPoint x: 250, startPoint y: 105, endPoint x: 247, endPoint y: 106, distance: 3.2
click at [251, 105] on label "31" at bounding box center [255, 106] width 49 height 10
click at [256, 106] on input "31" at bounding box center [257, 107] width 3 height 3
radio input "true"
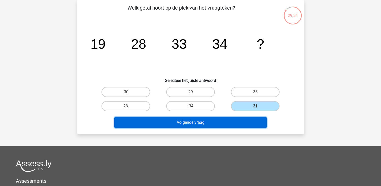
click at [225, 123] on button "Volgende vraag" at bounding box center [190, 122] width 153 height 11
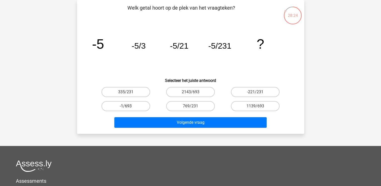
click at [132, 107] on label "-1/693" at bounding box center [126, 106] width 49 height 10
click at [129, 107] on input "-1/693" at bounding box center [127, 107] width 3 height 3
radio input "true"
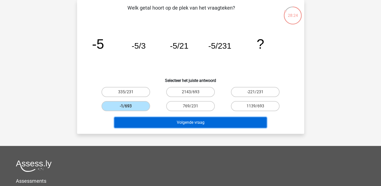
click at [151, 119] on button "Volgende vraag" at bounding box center [190, 122] width 153 height 11
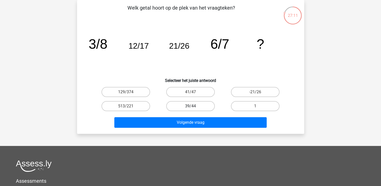
click at [187, 106] on label "39/44" at bounding box center [190, 106] width 49 height 10
click at [191, 106] on input "39/44" at bounding box center [192, 107] width 3 height 3
radio input "true"
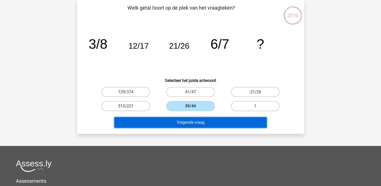
click at [190, 125] on button "Volgende vraag" at bounding box center [190, 122] width 153 height 11
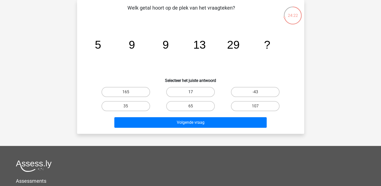
click at [194, 90] on label "17" at bounding box center [190, 92] width 49 height 10
click at [194, 92] on input "17" at bounding box center [192, 93] width 3 height 3
radio input "true"
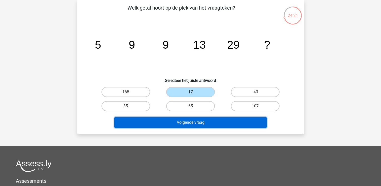
click at [196, 124] on button "Volgende vraag" at bounding box center [190, 122] width 153 height 11
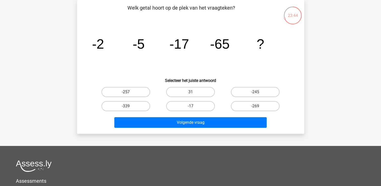
click at [126, 91] on label "-257" at bounding box center [126, 92] width 49 height 10
click at [126, 92] on input "-257" at bounding box center [127, 93] width 3 height 3
radio input "true"
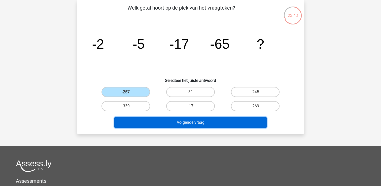
click at [170, 123] on button "Volgende vraag" at bounding box center [190, 122] width 153 height 11
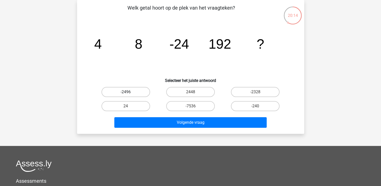
click at [135, 94] on label "-2496" at bounding box center [126, 92] width 49 height 10
click at [129, 94] on input "-2496" at bounding box center [127, 93] width 3 height 3
radio input "true"
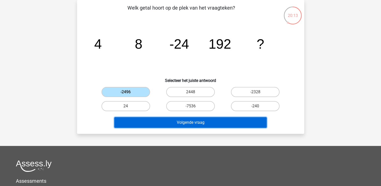
click at [158, 124] on button "Volgende vraag" at bounding box center [190, 122] width 153 height 11
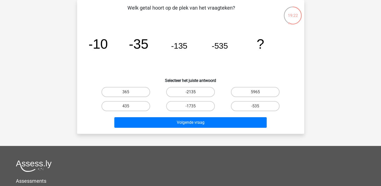
drag, startPoint x: 197, startPoint y: 89, endPoint x: 197, endPoint y: 96, distance: 7.1
click at [197, 89] on label "-2135" at bounding box center [190, 92] width 49 height 10
click at [194, 92] on input "-2135" at bounding box center [192, 93] width 3 height 3
radio input "true"
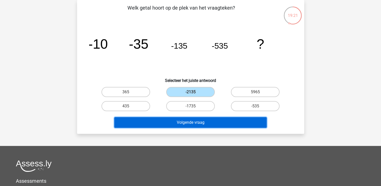
click at [198, 123] on button "Volgende vraag" at bounding box center [190, 122] width 153 height 11
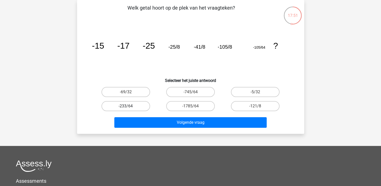
click at [139, 106] on label "-233/64" at bounding box center [126, 106] width 49 height 10
click at [129, 106] on input "-233/64" at bounding box center [127, 107] width 3 height 3
radio input "true"
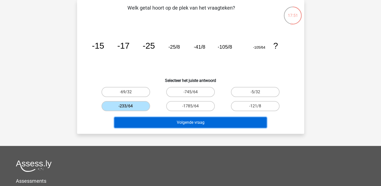
click at [167, 124] on button "Volgende vraag" at bounding box center [190, 122] width 153 height 11
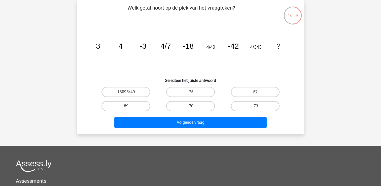
click at [188, 94] on label "-75" at bounding box center [190, 92] width 49 height 10
click at [191, 94] on input "-75" at bounding box center [192, 93] width 3 height 3
radio input "true"
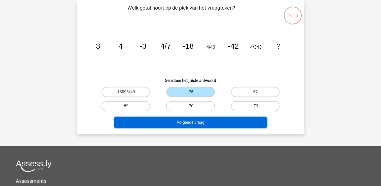
click at [195, 119] on button "Volgende vraag" at bounding box center [190, 122] width 153 height 11
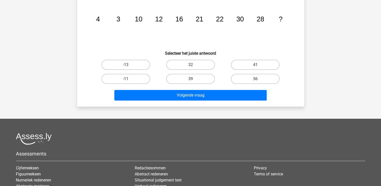
scroll to position [25, 0]
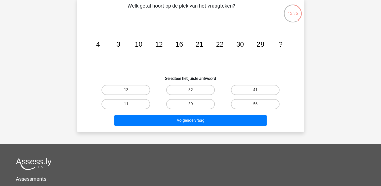
click at [192, 105] on input "39" at bounding box center [192, 105] width 3 height 3
radio input "true"
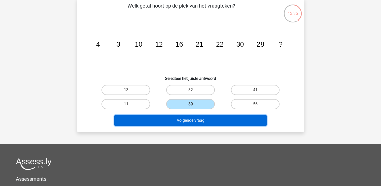
click at [190, 120] on button "Volgende vraag" at bounding box center [190, 120] width 153 height 11
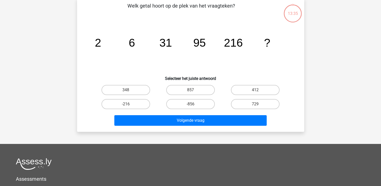
scroll to position [23, 0]
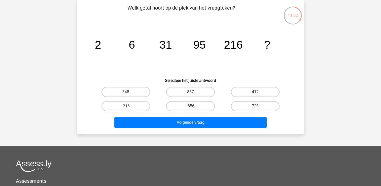
click at [242, 92] on label "412" at bounding box center [255, 92] width 49 height 10
click at [256, 92] on input "412" at bounding box center [257, 93] width 3 height 3
radio input "true"
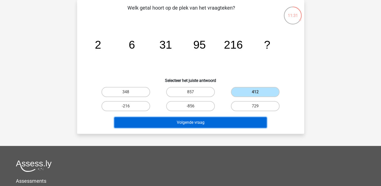
click at [236, 121] on button "Volgende vraag" at bounding box center [190, 122] width 153 height 11
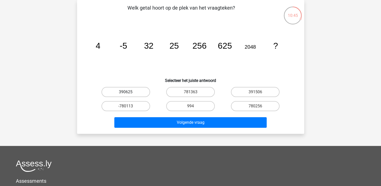
click at [131, 93] on label "390625" at bounding box center [126, 92] width 49 height 10
click at [129, 93] on input "390625" at bounding box center [127, 93] width 3 height 3
radio input "true"
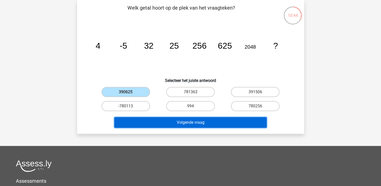
click at [152, 119] on button "Volgende vraag" at bounding box center [190, 122] width 153 height 11
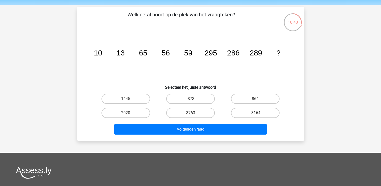
scroll to position [25, 0]
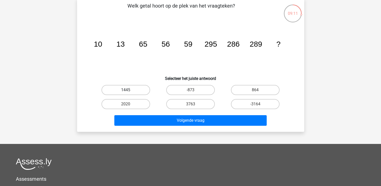
click at [134, 92] on label "1445" at bounding box center [126, 90] width 49 height 10
click at [129, 92] on input "1445" at bounding box center [127, 91] width 3 height 3
radio input "true"
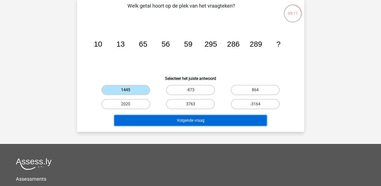
click at [160, 118] on button "Volgende vraag" at bounding box center [190, 120] width 153 height 11
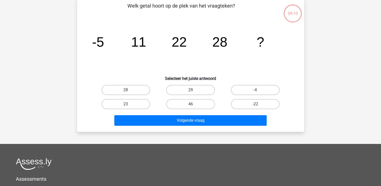
scroll to position [23, 0]
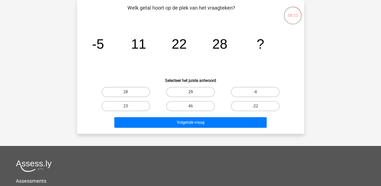
click at [197, 92] on label "29" at bounding box center [190, 92] width 49 height 10
click at [194, 92] on input "29" at bounding box center [192, 93] width 3 height 3
radio input "true"
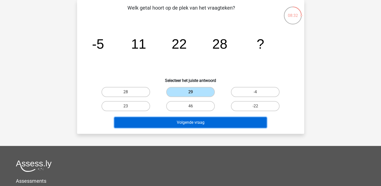
click at [197, 118] on button "Volgende vraag" at bounding box center [190, 122] width 153 height 11
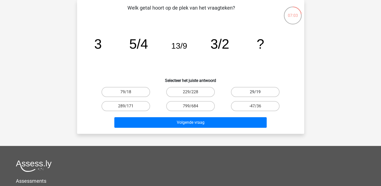
click at [262, 92] on label "29/19" at bounding box center [255, 92] width 49 height 10
click at [259, 92] on input "29/19" at bounding box center [257, 93] width 3 height 3
radio input "true"
click at [140, 91] on label "79/18" at bounding box center [126, 92] width 49 height 10
click at [129, 92] on input "79/18" at bounding box center [127, 93] width 3 height 3
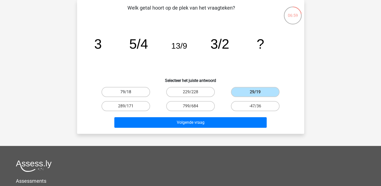
radio input "true"
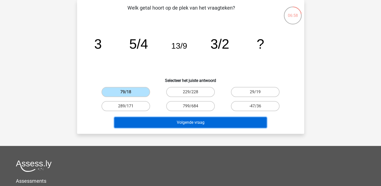
click at [175, 122] on button "Volgende vraag" at bounding box center [190, 122] width 153 height 11
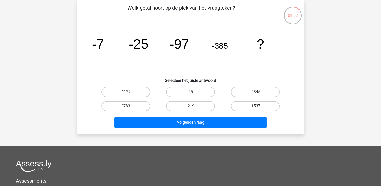
click at [255, 105] on label "-1537" at bounding box center [255, 106] width 49 height 10
click at [256, 106] on input "-1537" at bounding box center [257, 107] width 3 height 3
radio input "true"
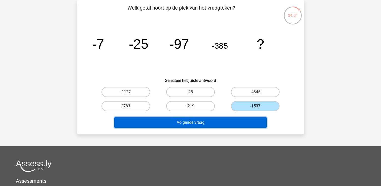
click at [241, 123] on button "Volgende vraag" at bounding box center [190, 122] width 153 height 11
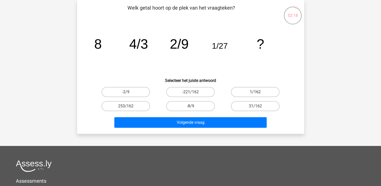
click at [262, 92] on label "1/162" at bounding box center [255, 92] width 49 height 10
click at [259, 92] on input "1/162" at bounding box center [257, 93] width 3 height 3
radio input "true"
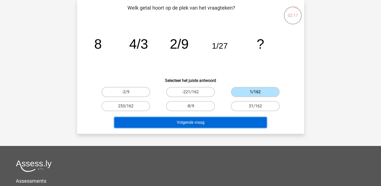
click at [236, 119] on button "Volgende vraag" at bounding box center [190, 122] width 153 height 11
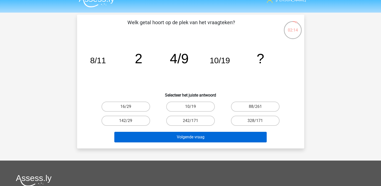
scroll to position [0, 0]
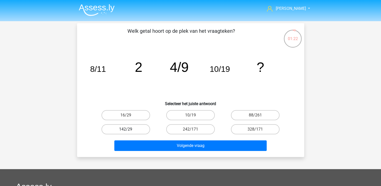
click at [119, 127] on label "142/29" at bounding box center [126, 129] width 49 height 10
click at [126, 129] on input "142/29" at bounding box center [127, 130] width 3 height 3
radio input "true"
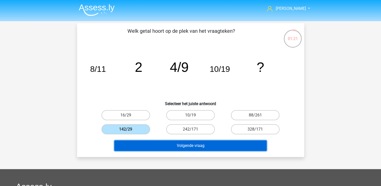
click at [144, 147] on button "Volgende vraag" at bounding box center [190, 145] width 153 height 11
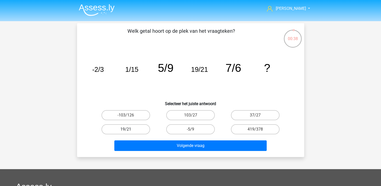
click at [131, 130] on label "19/21" at bounding box center [126, 129] width 49 height 10
click at [129, 130] on input "19/21" at bounding box center [127, 130] width 3 height 3
radio input "true"
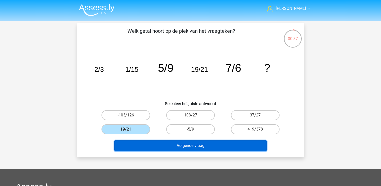
click at [144, 146] on button "Volgende vraag" at bounding box center [190, 145] width 153 height 11
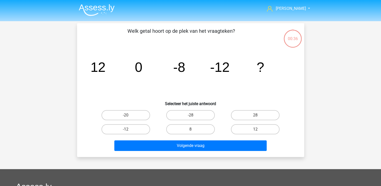
scroll to position [23, 0]
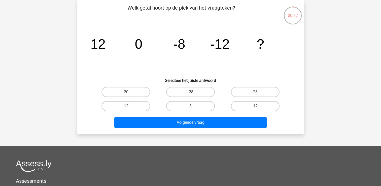
click at [120, 106] on label "-12" at bounding box center [126, 106] width 49 height 10
click at [126, 106] on input "-12" at bounding box center [127, 107] width 3 height 3
radio input "true"
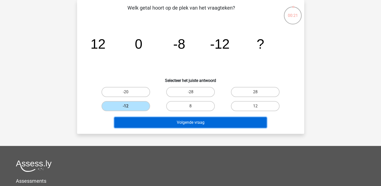
click at [145, 122] on button "Volgende vraag" at bounding box center [190, 122] width 153 height 11
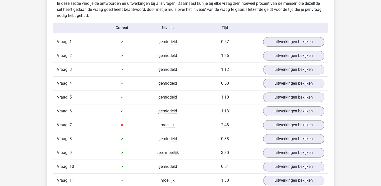
scroll to position [321, 0]
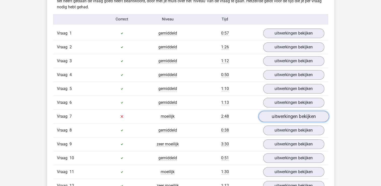
click at [290, 118] on link "uitwerkingen bekijken" at bounding box center [294, 116] width 70 height 11
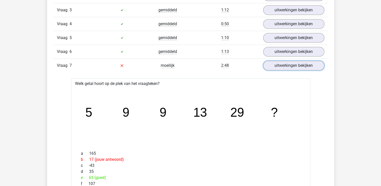
scroll to position [371, 0]
click at [289, 65] on link "uitwerkingen bekijken" at bounding box center [294, 66] width 70 height 11
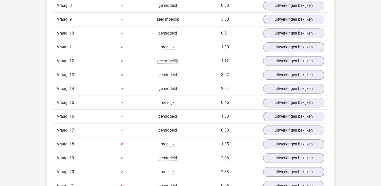
scroll to position [447, 0]
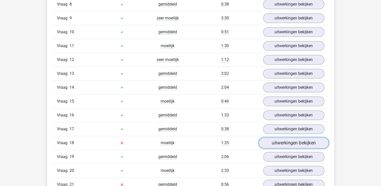
click at [299, 141] on link "uitwerkingen bekijken" at bounding box center [294, 142] width 70 height 11
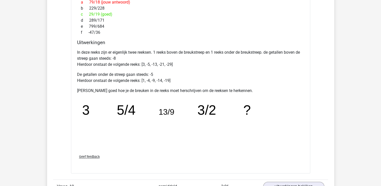
scroll to position [750, 0]
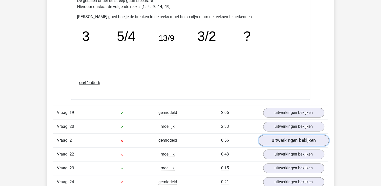
click at [275, 138] on link "uitwerkingen bekijken" at bounding box center [294, 140] width 70 height 11
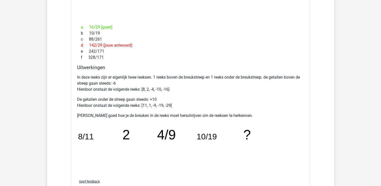
scroll to position [850, 0]
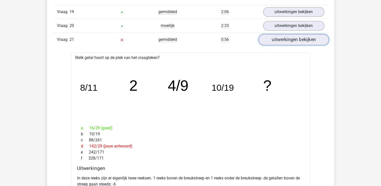
click at [290, 40] on link "uitwerkingen bekijken" at bounding box center [294, 39] width 70 height 11
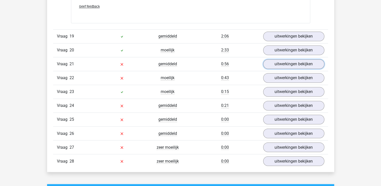
scroll to position [825, 0]
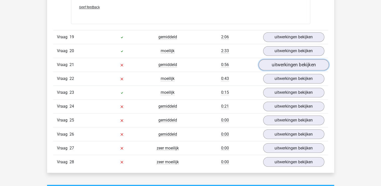
click at [295, 61] on link "uitwerkingen bekijken" at bounding box center [294, 64] width 70 height 11
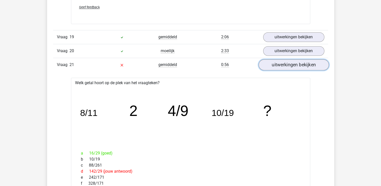
click at [288, 60] on link "uitwerkingen bekijken" at bounding box center [294, 64] width 70 height 11
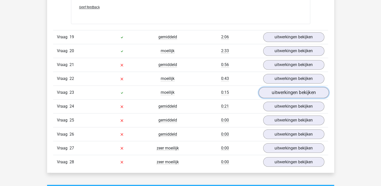
click at [282, 89] on link "uitwerkingen bekijken" at bounding box center [294, 92] width 70 height 11
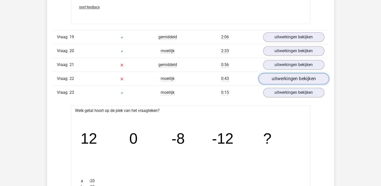
click at [289, 78] on link "uitwerkingen bekijken" at bounding box center [294, 78] width 70 height 11
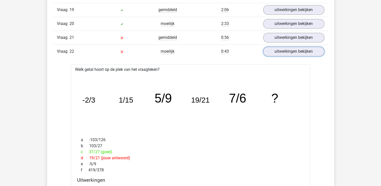
scroll to position [850, 0]
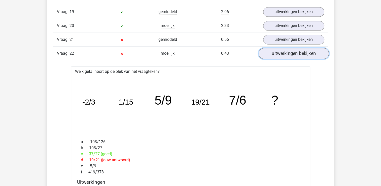
click at [291, 52] on link "uitwerkingen bekijken" at bounding box center [294, 53] width 70 height 11
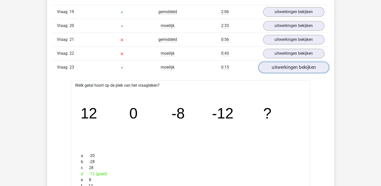
click at [287, 67] on link "uitwerkingen bekijken" at bounding box center [294, 67] width 70 height 11
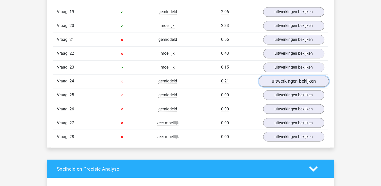
click at [280, 78] on link "uitwerkingen bekijken" at bounding box center [294, 81] width 70 height 11
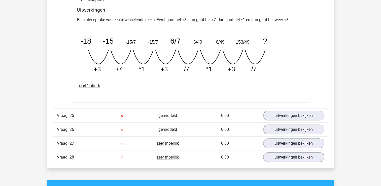
scroll to position [1052, 0]
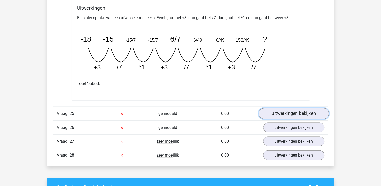
click at [281, 112] on link "uitwerkingen bekijken" at bounding box center [294, 113] width 70 height 11
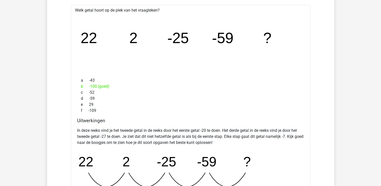
scroll to position [1077, 0]
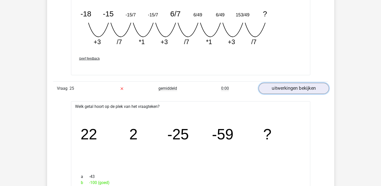
click at [290, 86] on link "uitwerkingen bekijken" at bounding box center [294, 88] width 70 height 11
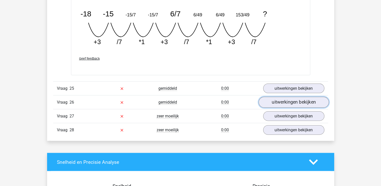
click at [279, 98] on link "uitwerkingen bekijken" at bounding box center [294, 102] width 70 height 11
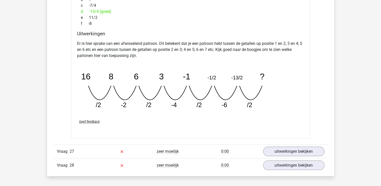
scroll to position [1329, 0]
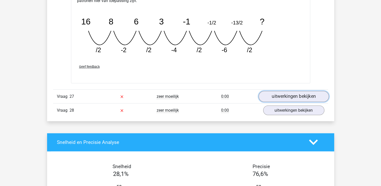
click at [279, 94] on link "uitwerkingen bekijken" at bounding box center [294, 96] width 70 height 11
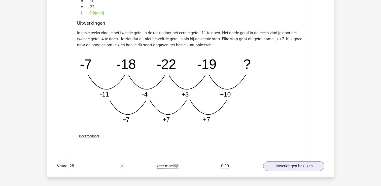
scroll to position [1405, 0]
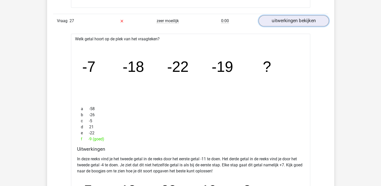
click at [302, 17] on link "uitwerkingen bekijken" at bounding box center [294, 20] width 70 height 11
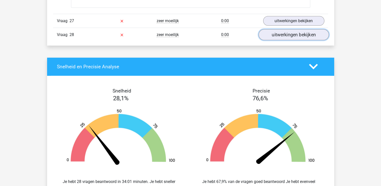
click at [288, 29] on link "uitwerkingen bekijken" at bounding box center [294, 34] width 70 height 11
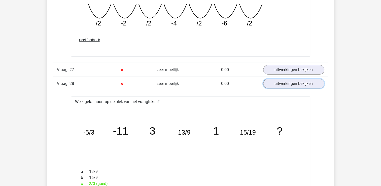
scroll to position [1355, 0]
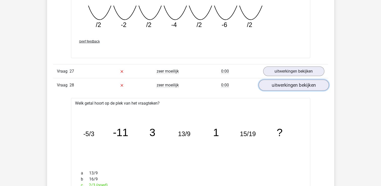
click at [313, 82] on link "uitwerkingen bekijken" at bounding box center [294, 85] width 70 height 11
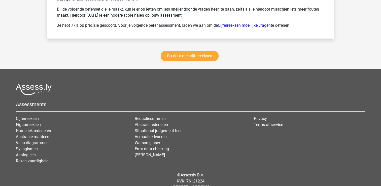
scroll to position [1708, 0]
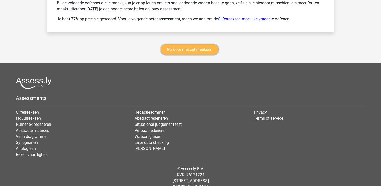
click at [193, 46] on link "Ga door met cijferreeksen" at bounding box center [190, 49] width 58 height 11
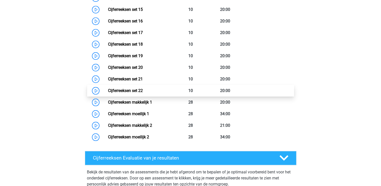
scroll to position [401, 0]
